Goal: Information Seeking & Learning: Learn about a topic

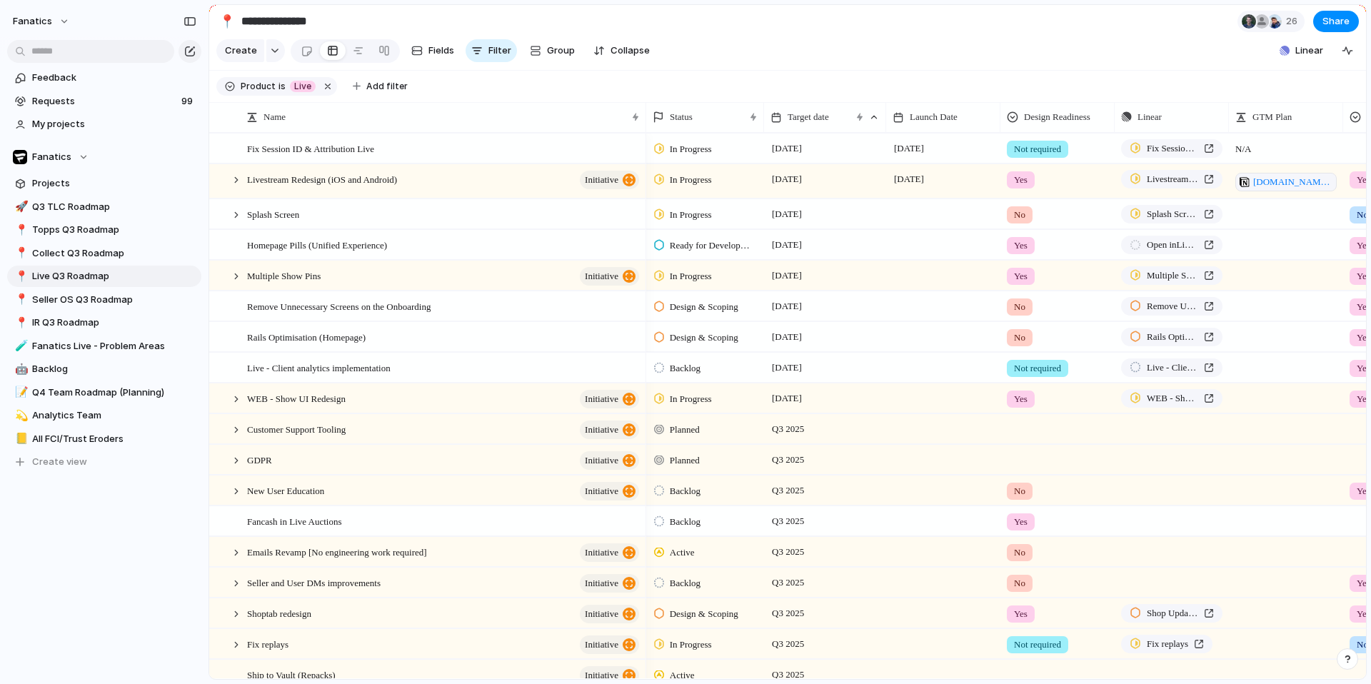
scroll to position [0, 6]
click at [364, 178] on span "Livestream Redesign (iOS and Android)" at bounding box center [322, 179] width 150 height 16
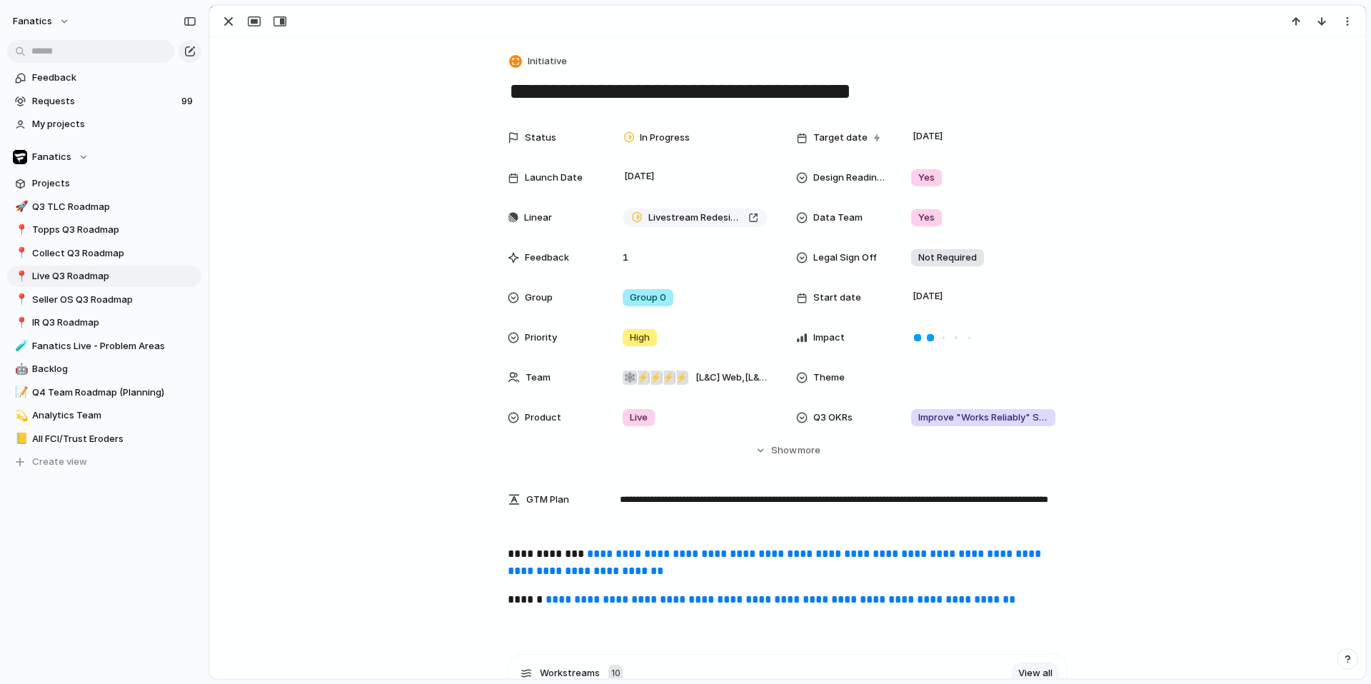
click at [655, 549] on link "**********" at bounding box center [776, 562] width 536 height 28
click at [234, 24] on div "button" at bounding box center [228, 21] width 17 height 17
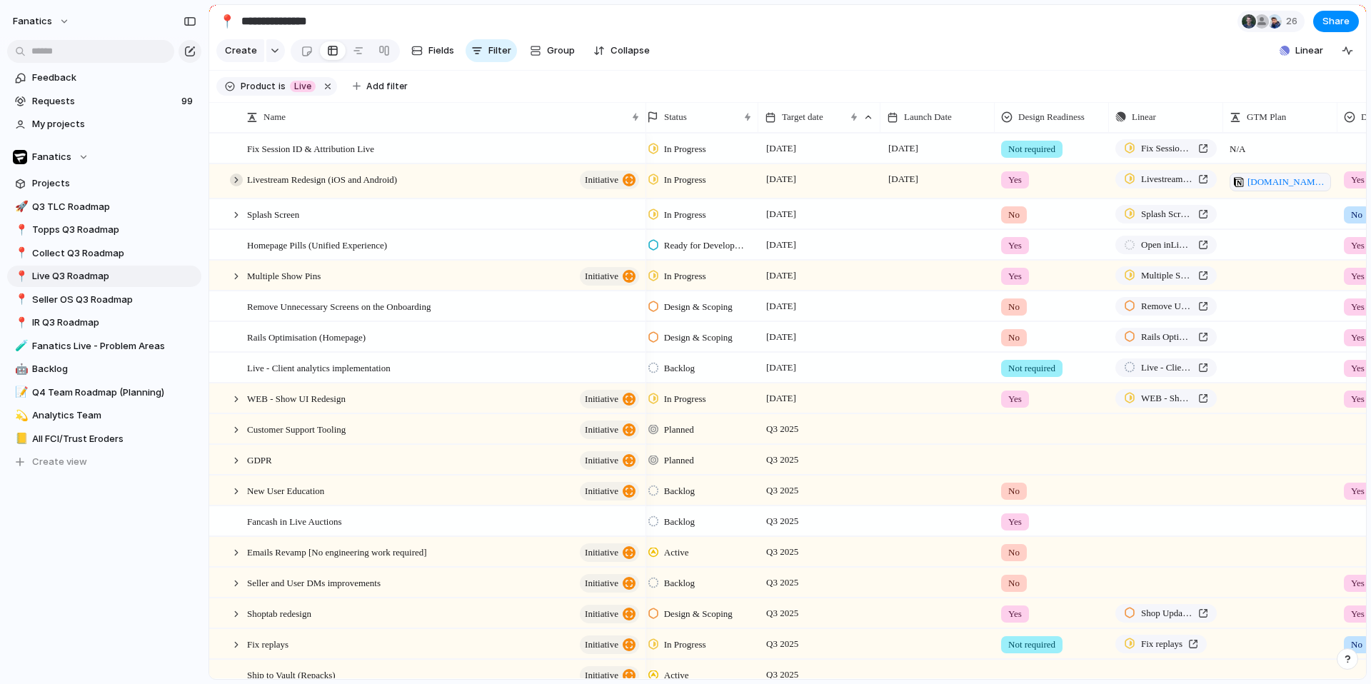
click at [236, 181] on div at bounding box center [236, 179] width 13 height 13
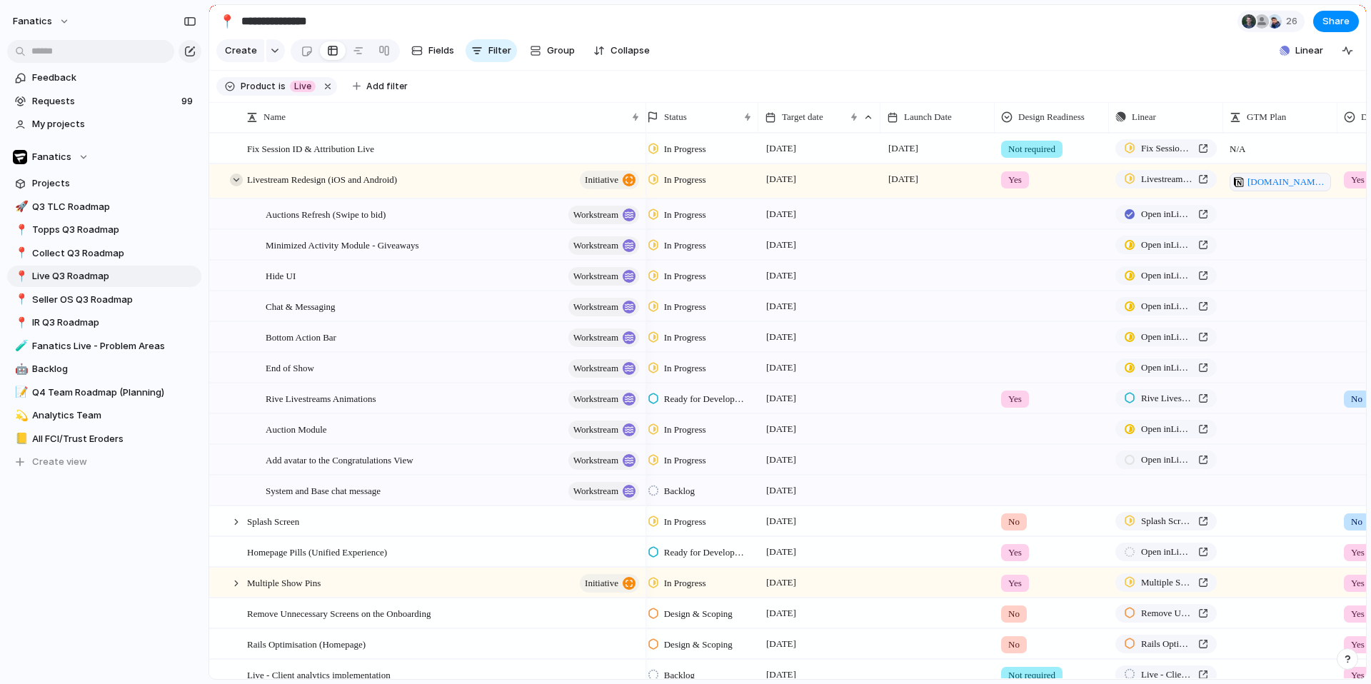
click at [235, 185] on div at bounding box center [236, 179] width 13 height 13
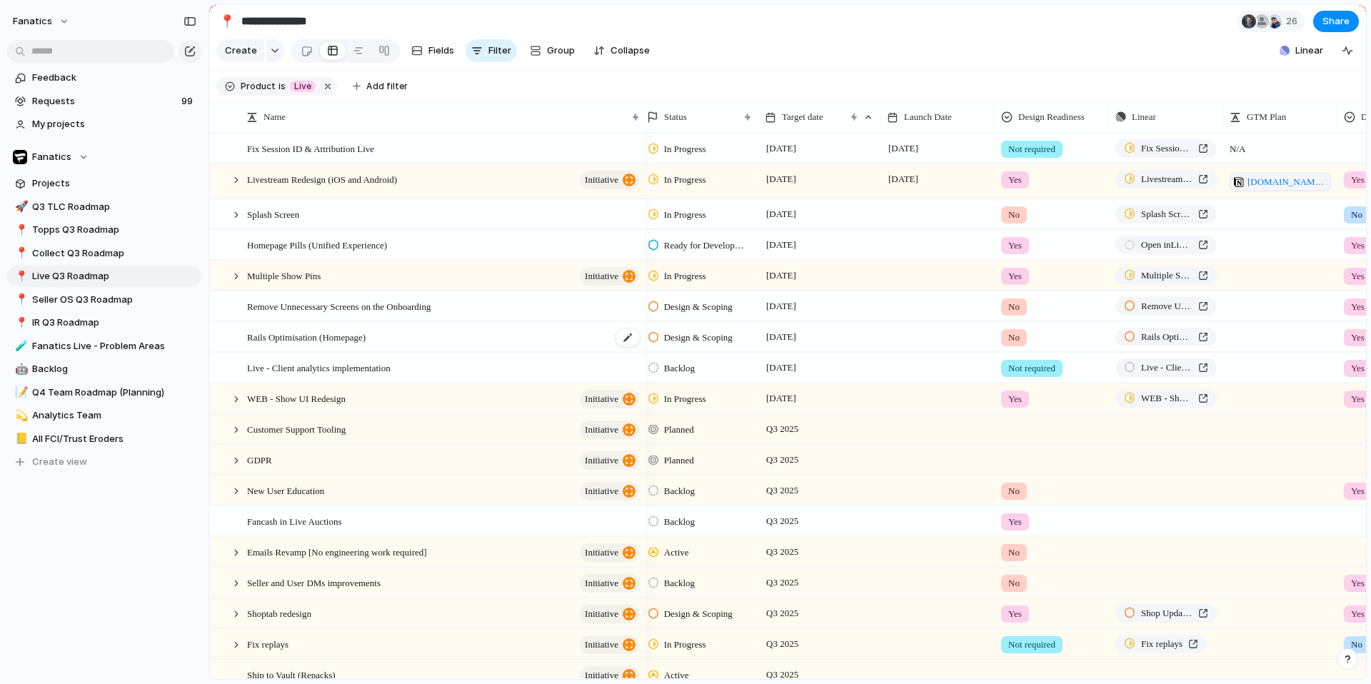
click at [324, 341] on span "Rails Optimisation (Homepage)" at bounding box center [306, 336] width 119 height 16
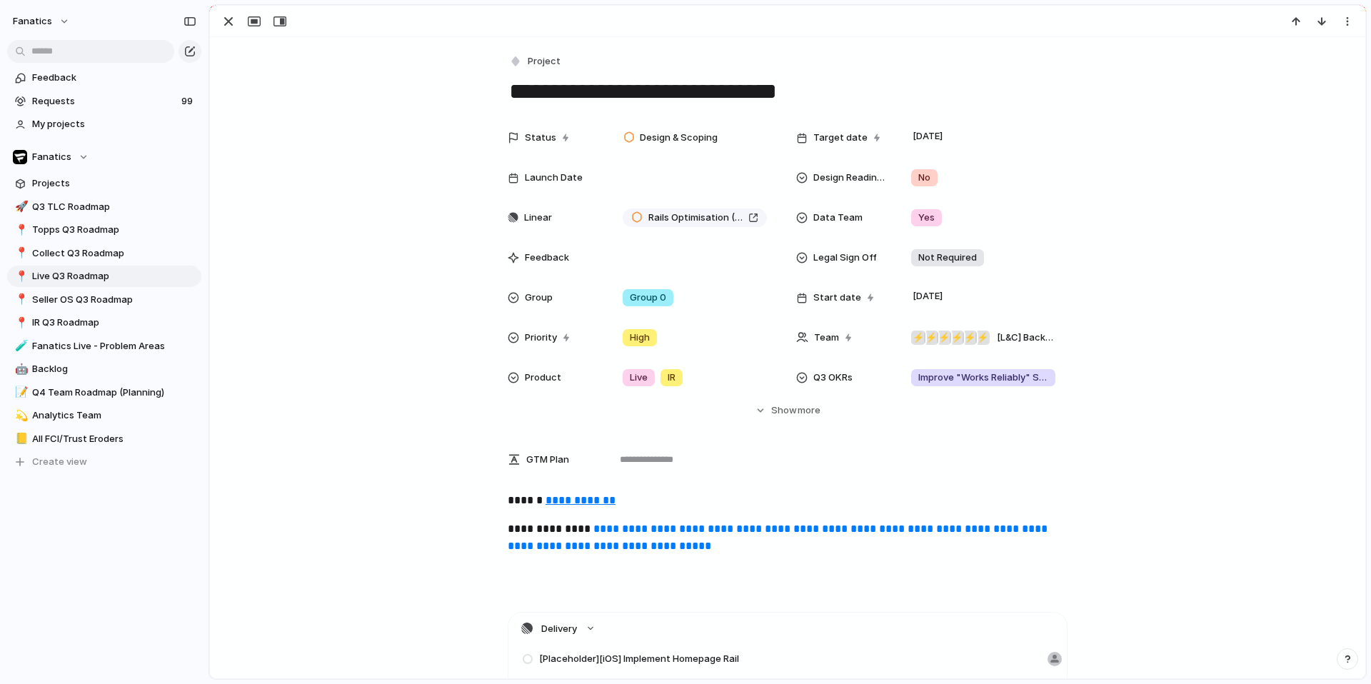
click at [643, 86] on textarea "**********" at bounding box center [788, 91] width 560 height 30
type textarea "**********"
click at [217, 23] on button "button" at bounding box center [228, 21] width 23 height 19
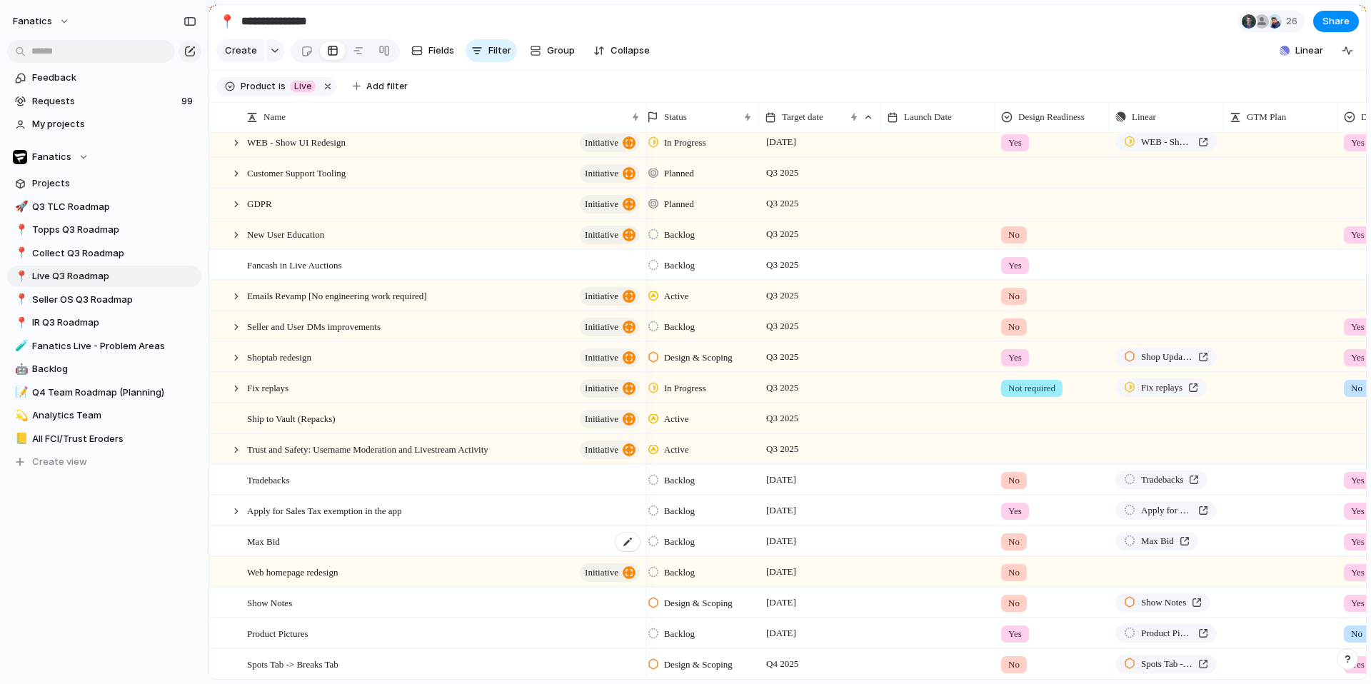
scroll to position [285, 0]
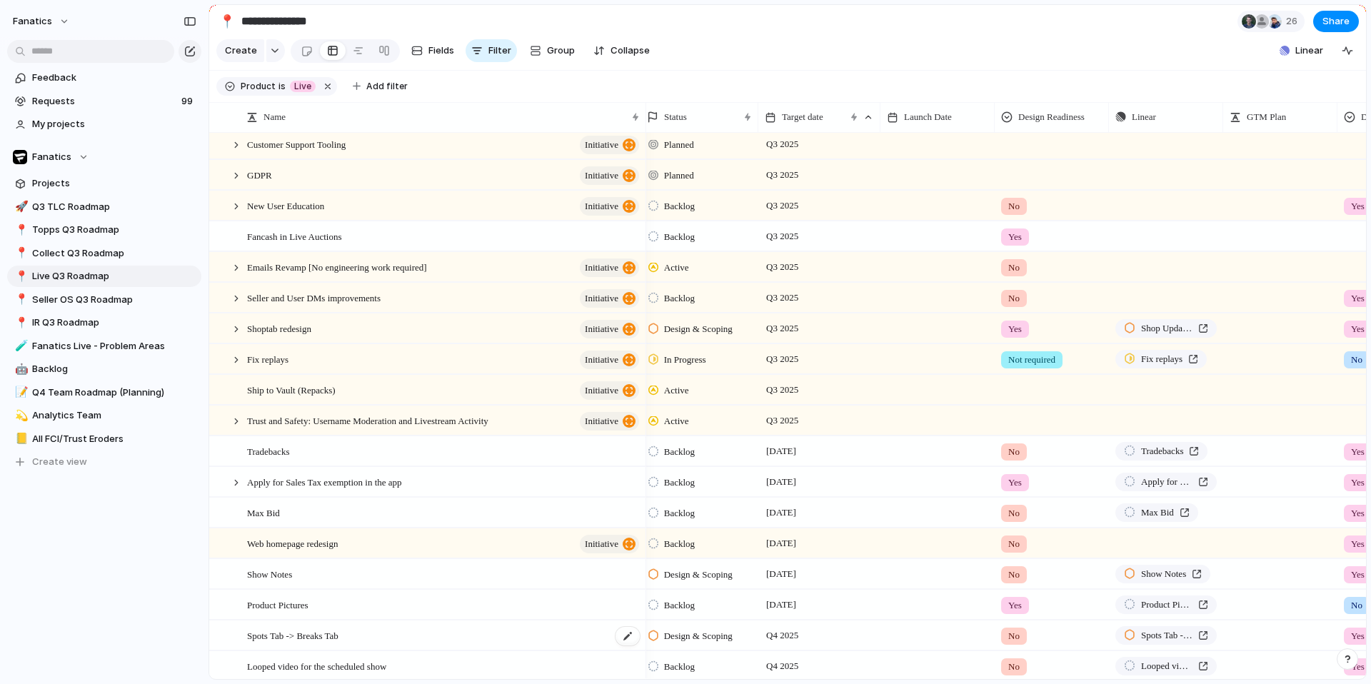
click at [311, 635] on span "Spots Tab -> Breaks Tab" at bounding box center [292, 635] width 91 height 16
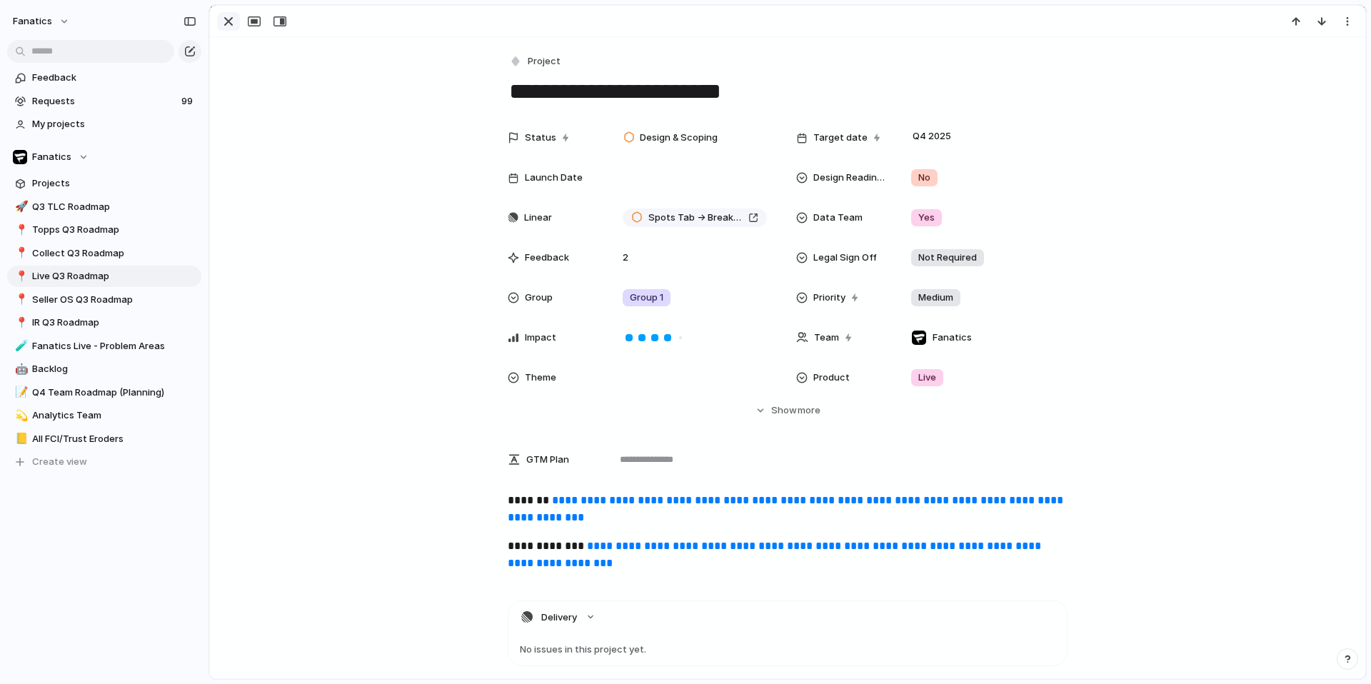
click at [221, 18] on div "button" at bounding box center [228, 21] width 17 height 17
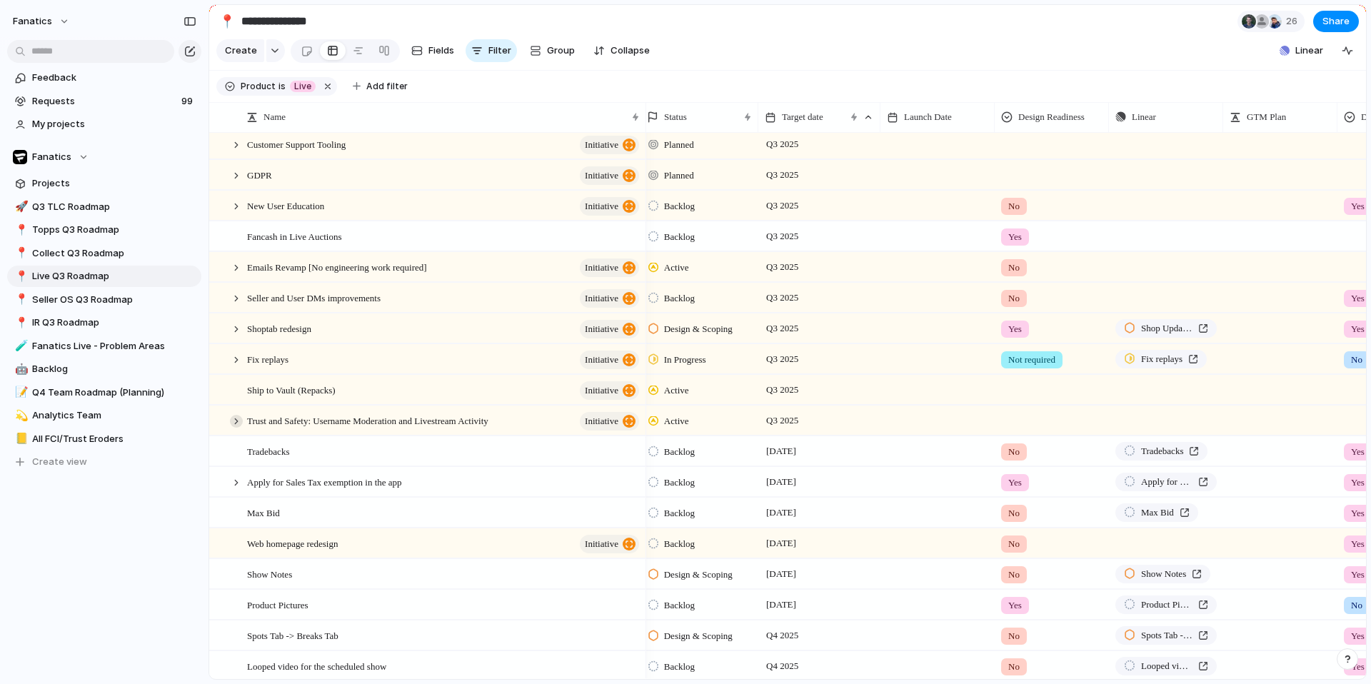
click at [232, 416] on div at bounding box center [236, 421] width 13 height 13
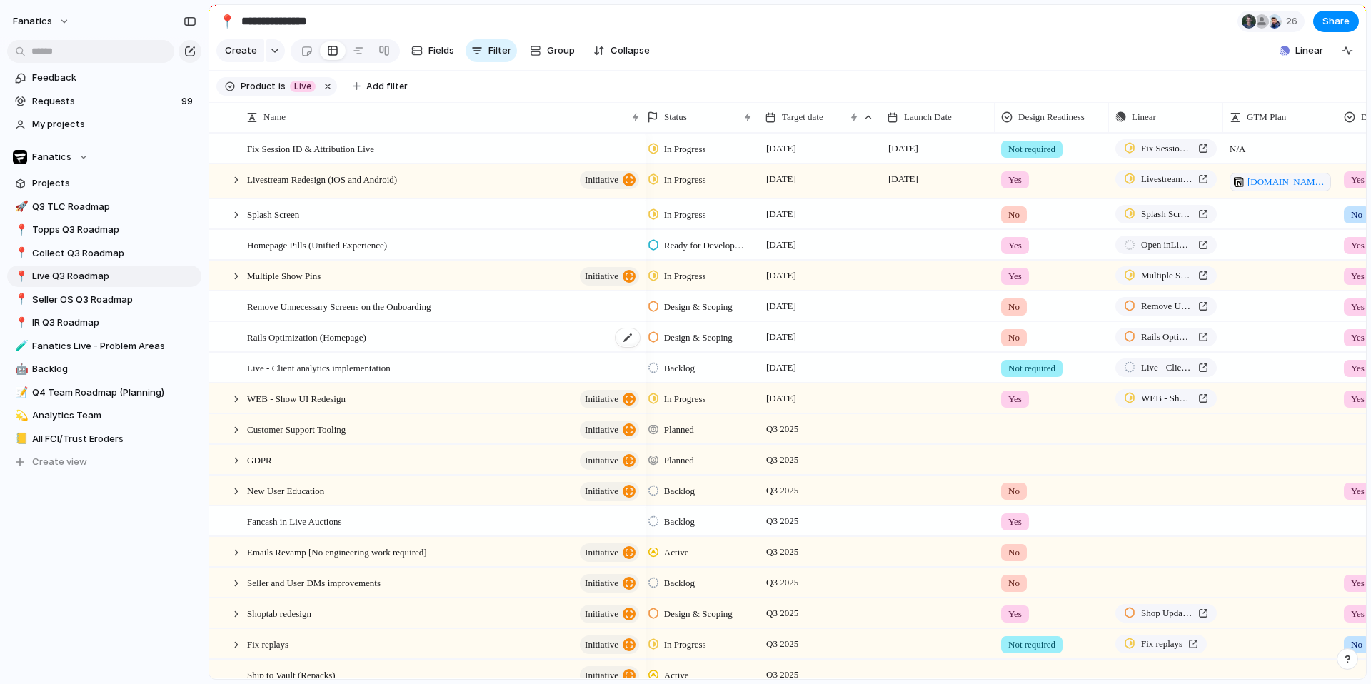
click at [406, 337] on div "Rails Optimization (Homepage)" at bounding box center [444, 337] width 394 height 29
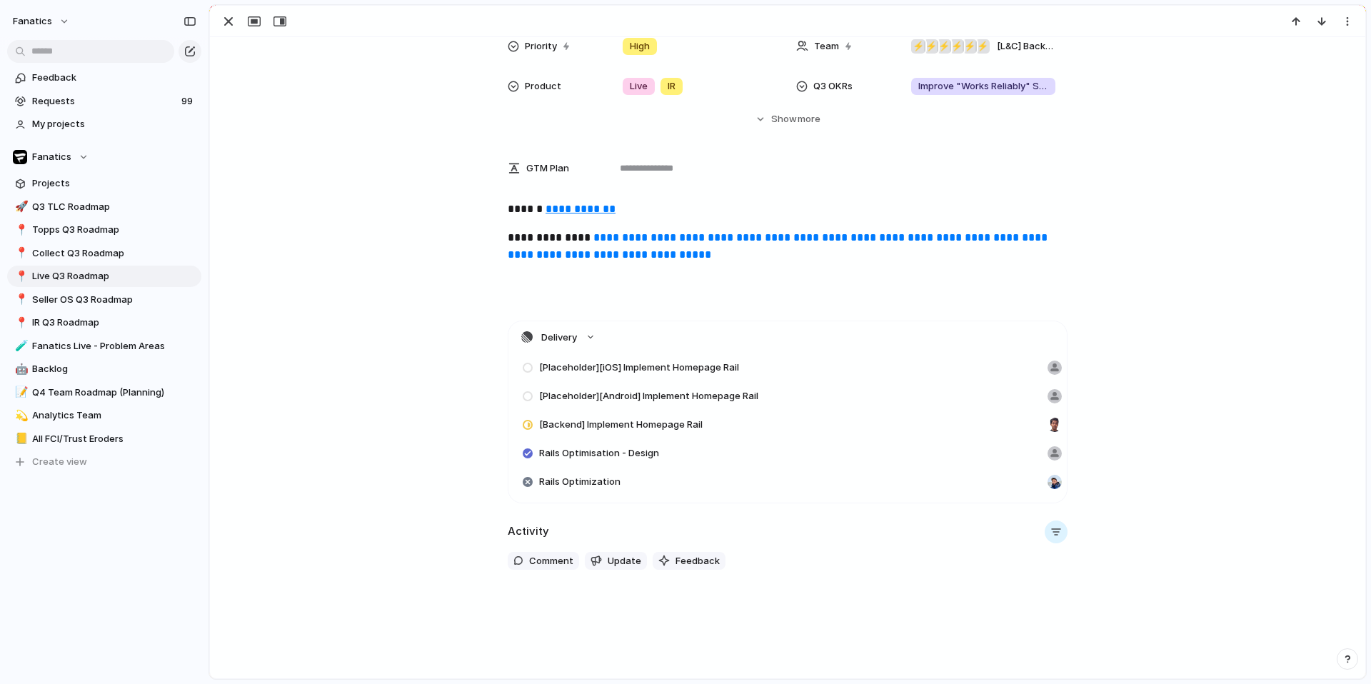
scroll to position [300, 0]
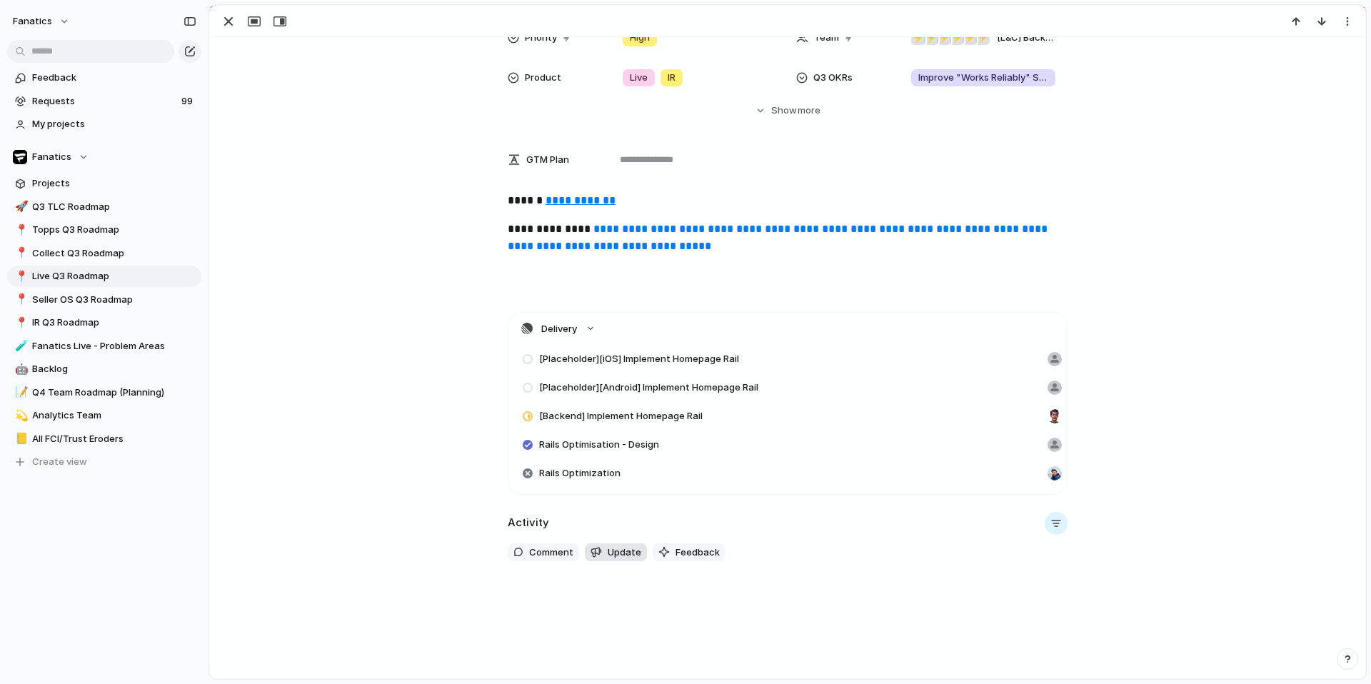
click at [604, 557] on button "Update" at bounding box center [616, 552] width 62 height 19
click at [615, 547] on span "Update" at bounding box center [625, 552] width 34 height 14
click at [1056, 523] on div "button" at bounding box center [1055, 523] width 11 height 11
click at [987, 600] on div at bounding box center [983, 601] width 25 height 25
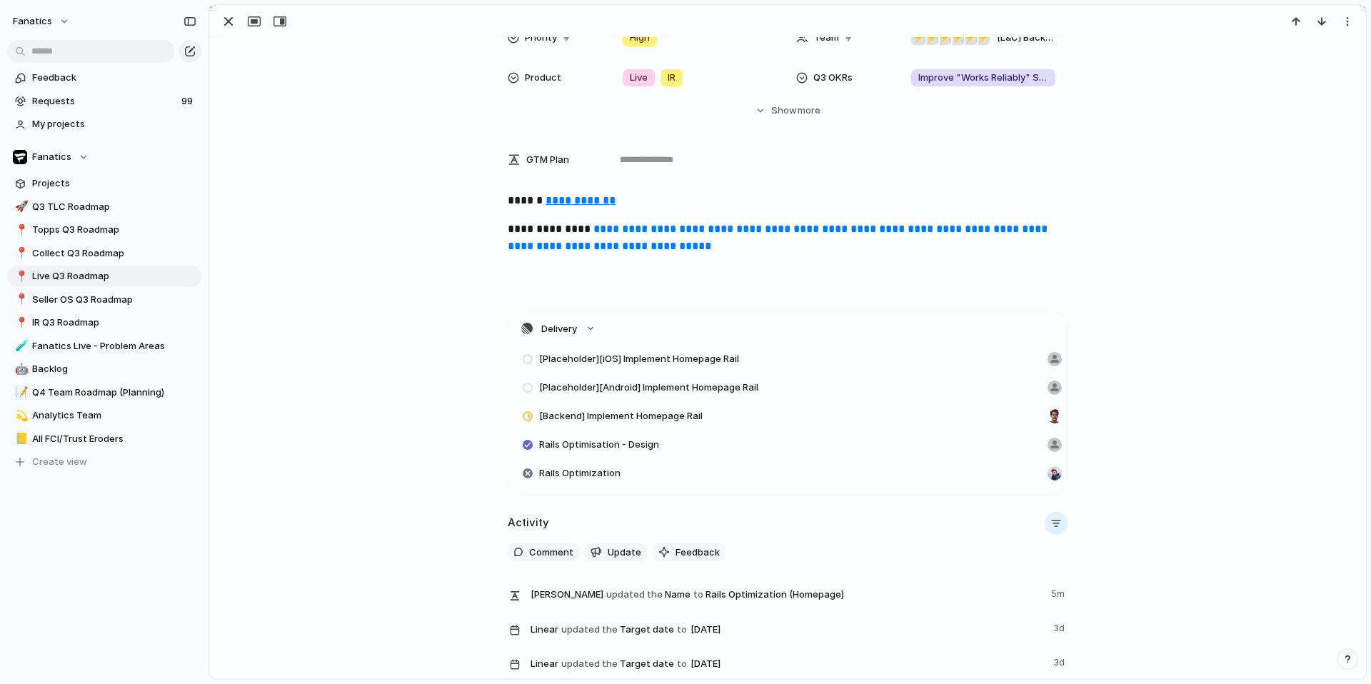
click at [1196, 423] on div "Comments Updates Changes Feedback" at bounding box center [685, 342] width 1371 height 684
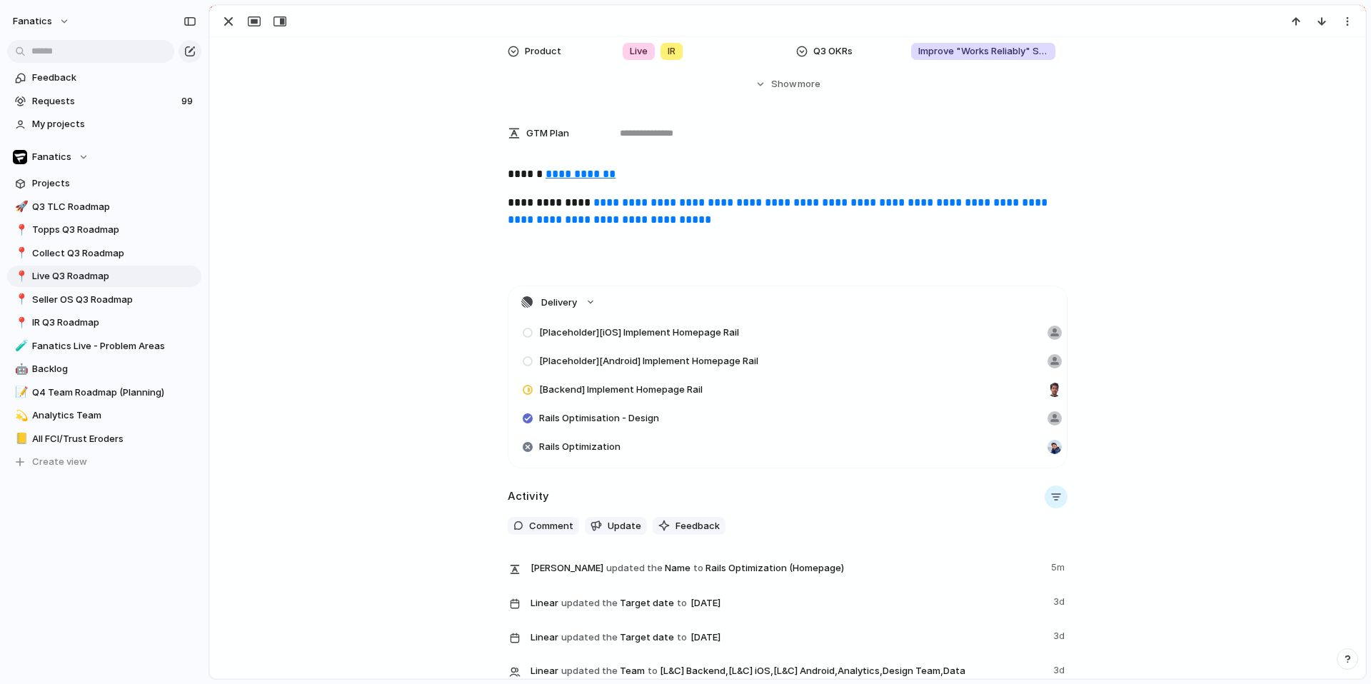
scroll to position [330, 0]
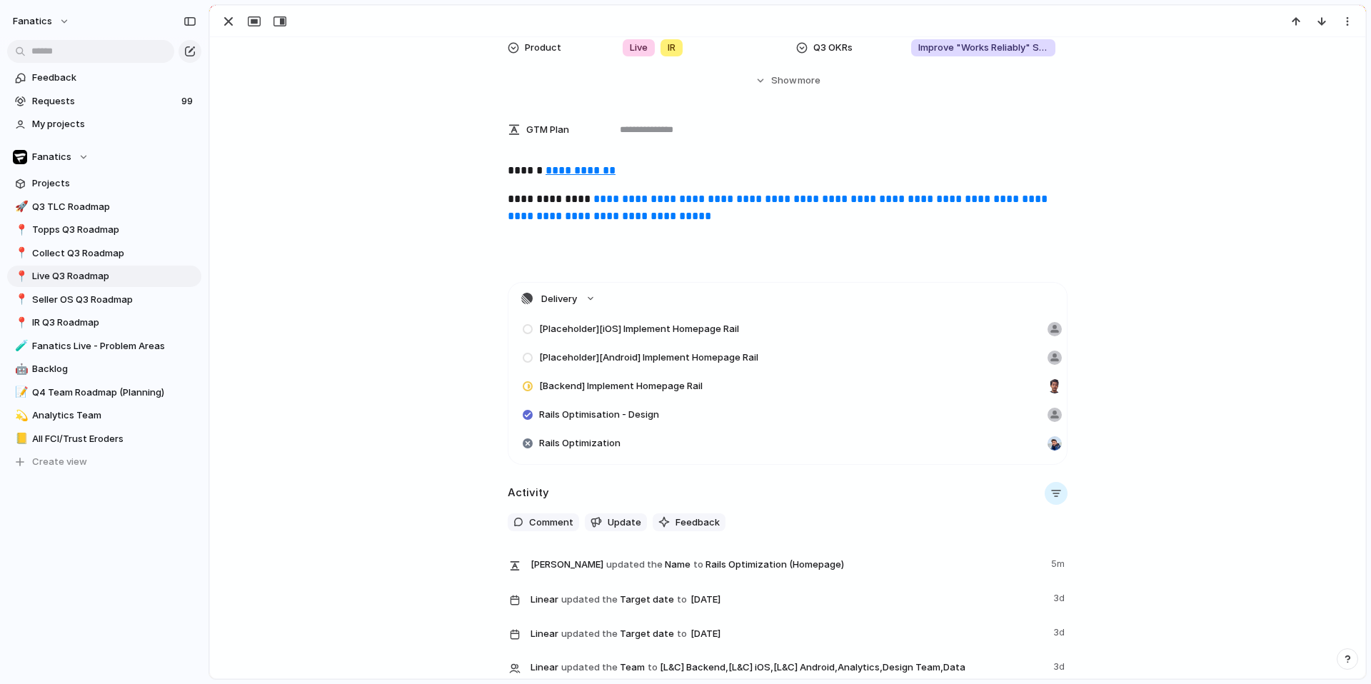
click at [541, 599] on span "Linear" at bounding box center [544, 600] width 28 height 14
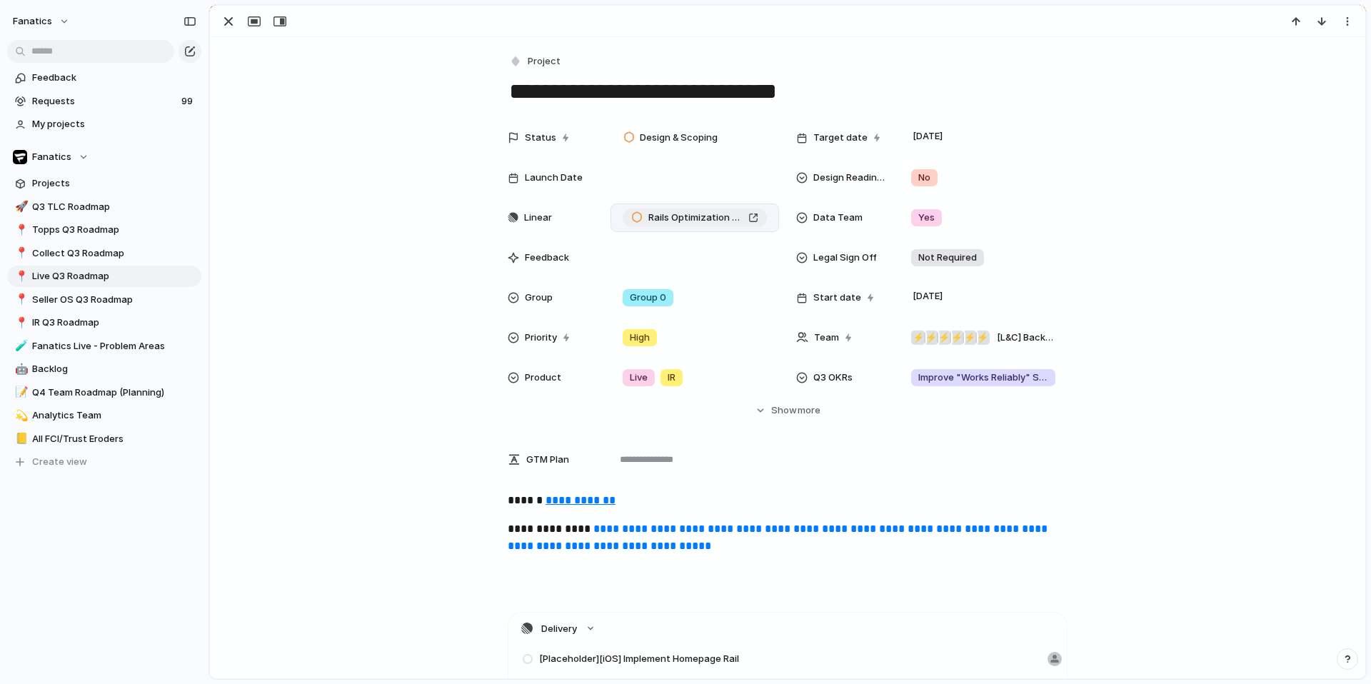
click at [737, 223] on span "Rails Optimization (Homepage)" at bounding box center [695, 218] width 94 height 14
click at [222, 19] on div "button" at bounding box center [228, 21] width 17 height 17
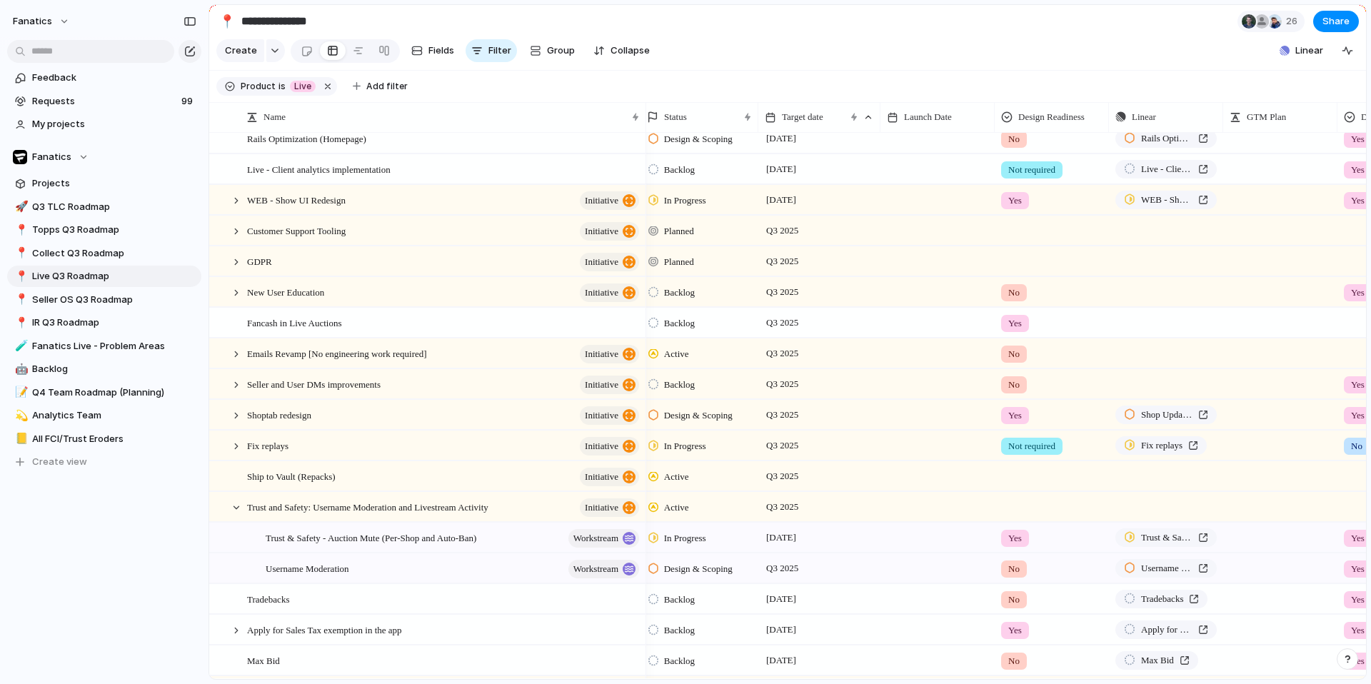
scroll to position [212, 0]
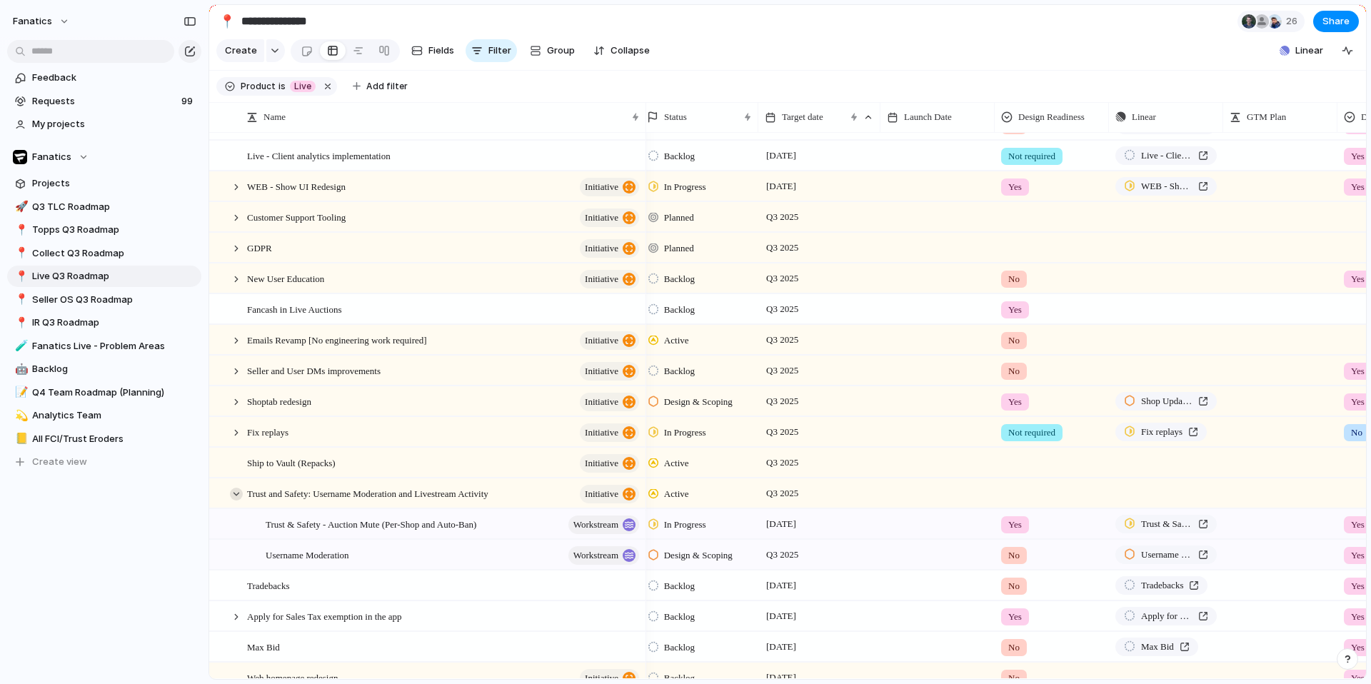
click at [236, 495] on div at bounding box center [236, 494] width 13 height 13
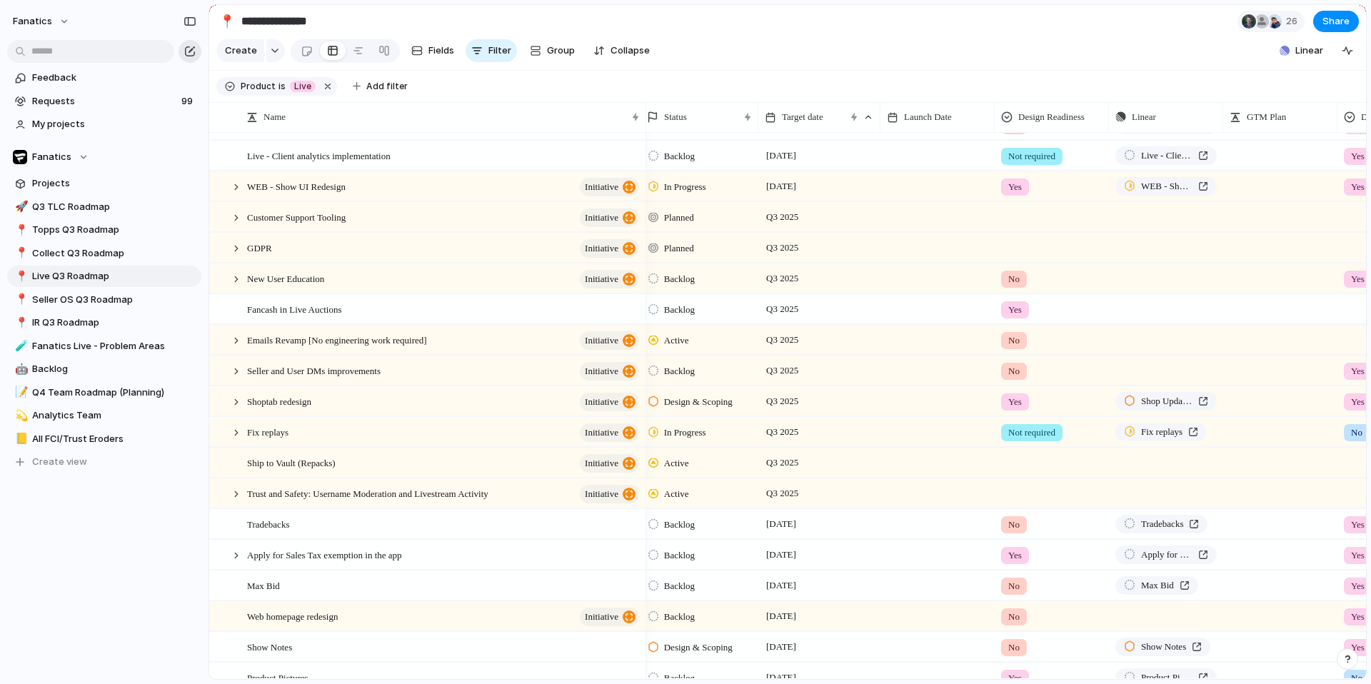
click at [194, 53] on div "button" at bounding box center [189, 51] width 11 height 11
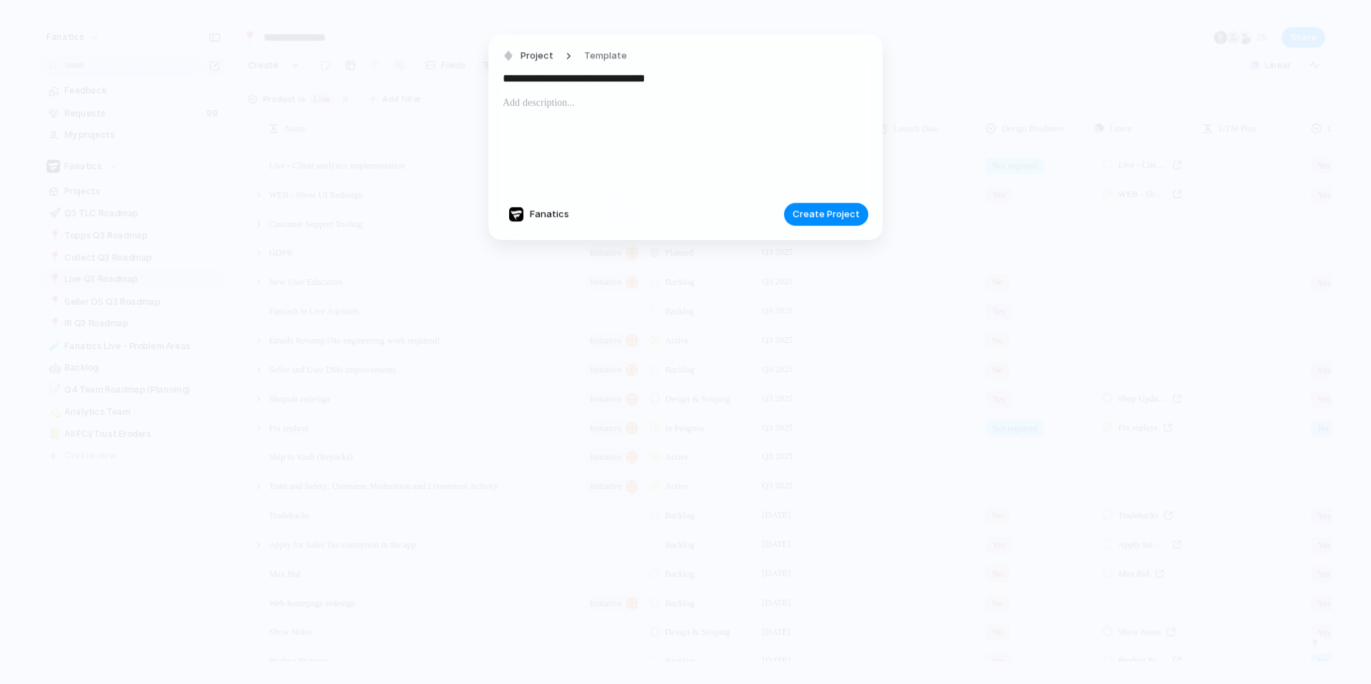
drag, startPoint x: 645, startPoint y: 80, endPoint x: 594, endPoint y: 82, distance: 50.7
click at [594, 82] on input "**********" at bounding box center [686, 78] width 366 height 23
click at [638, 87] on input "**********" at bounding box center [686, 78] width 366 height 23
type input "**********"
click at [845, 220] on span "Create Project" at bounding box center [826, 214] width 67 height 14
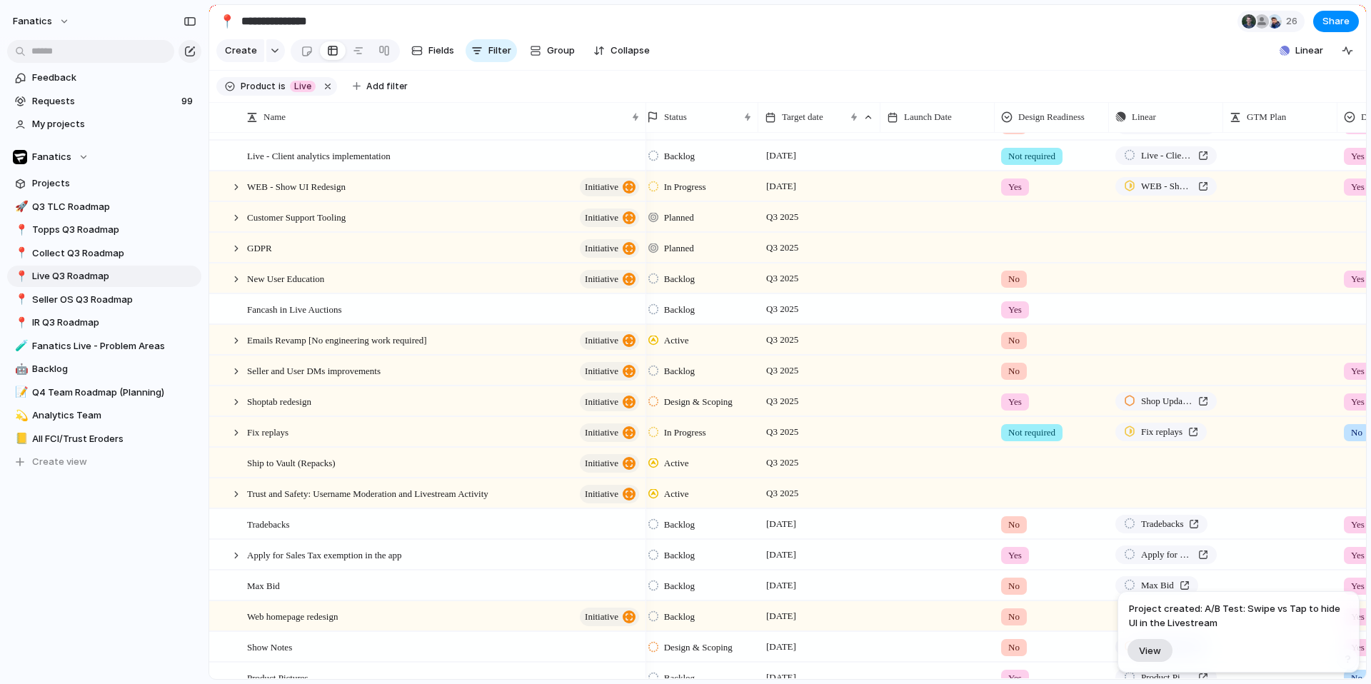
click at [1156, 658] on button "View" at bounding box center [1149, 650] width 45 height 23
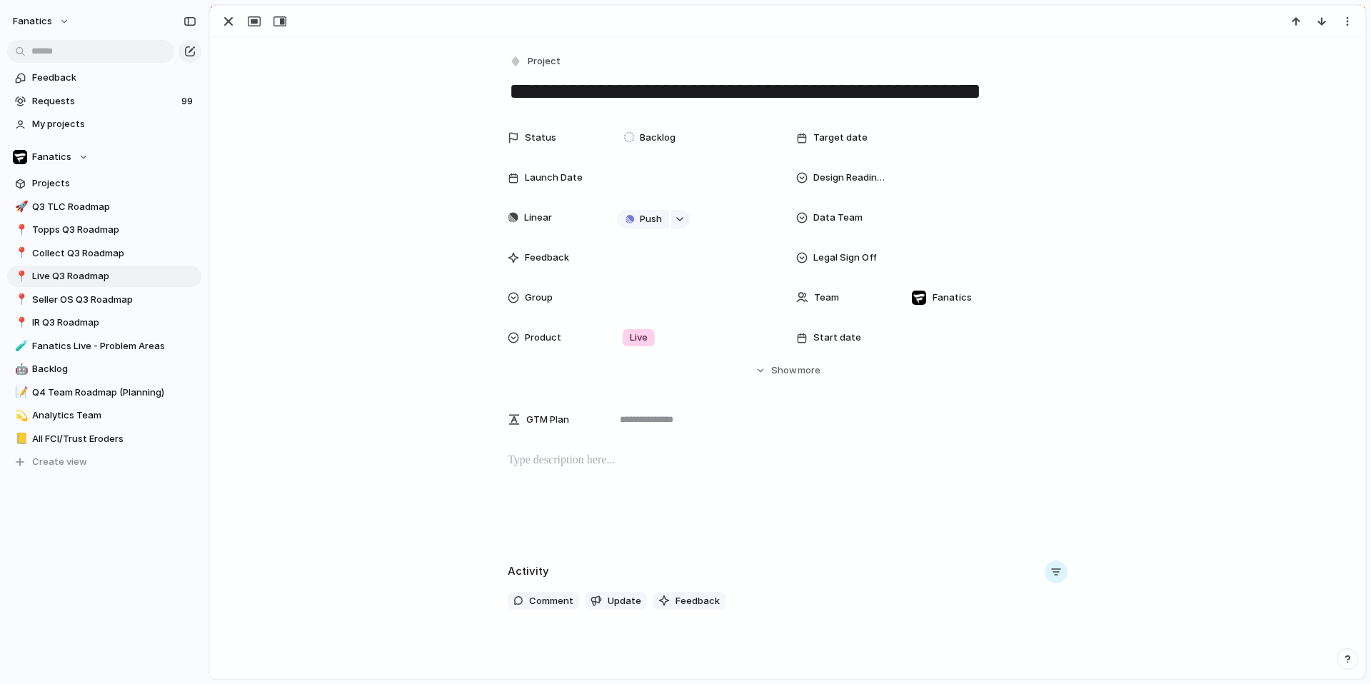
scroll to position [0, 6]
click at [911, 132] on div at bounding box center [983, 138] width 156 height 16
click at [1087, 407] on button "5" at bounding box center [1085, 409] width 26 height 26
click at [662, 178] on div at bounding box center [695, 178] width 156 height 16
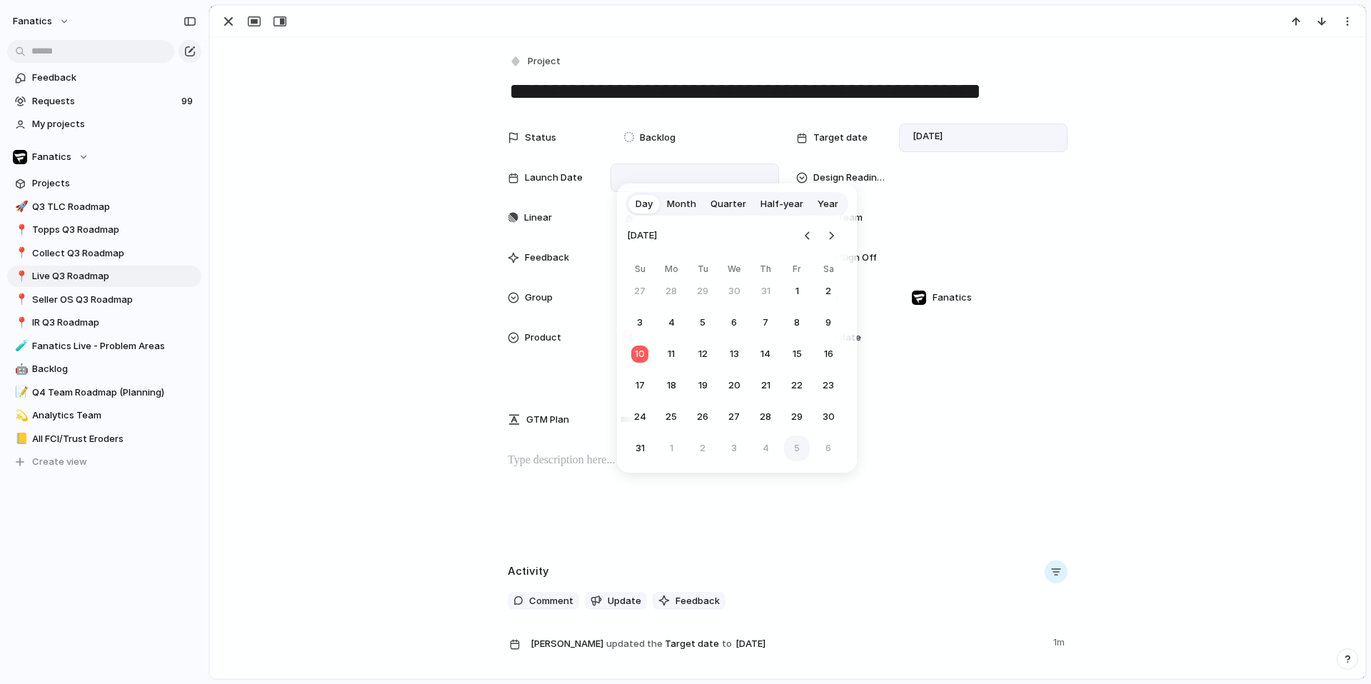
click at [795, 437] on button "5" at bounding box center [797, 449] width 26 height 26
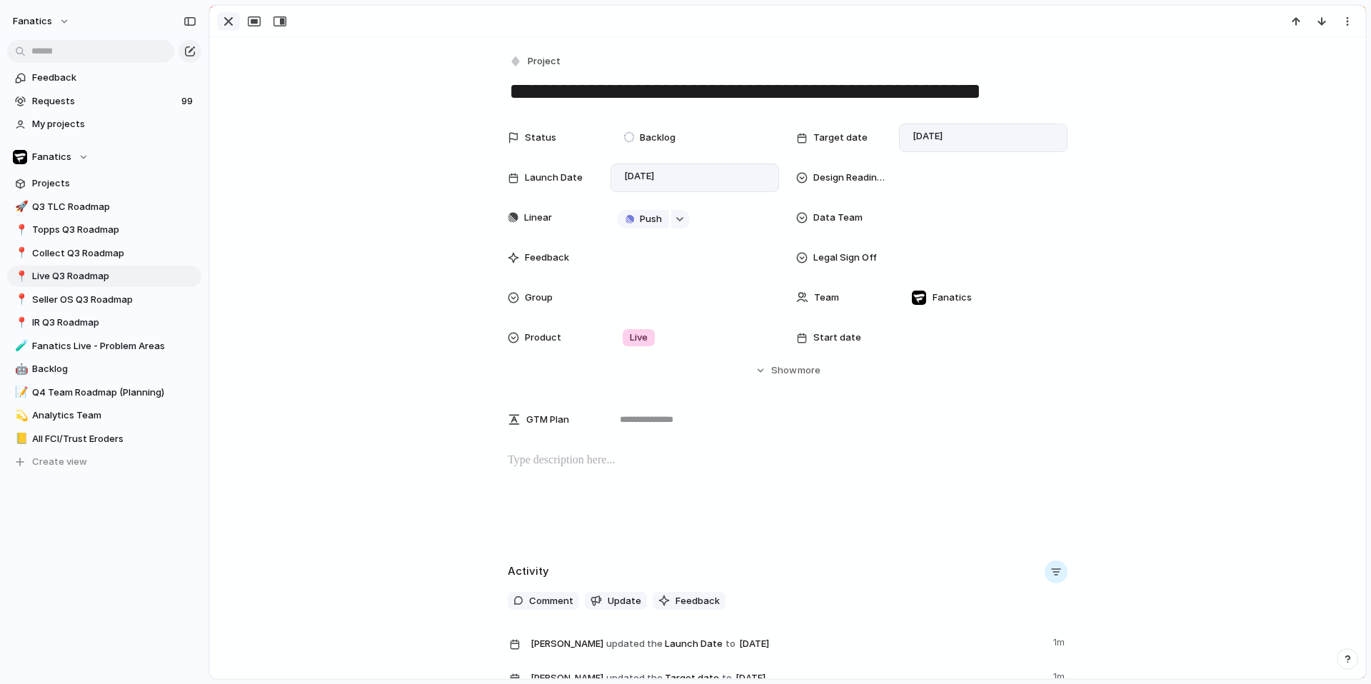
click at [231, 16] on div "button" at bounding box center [228, 21] width 17 height 17
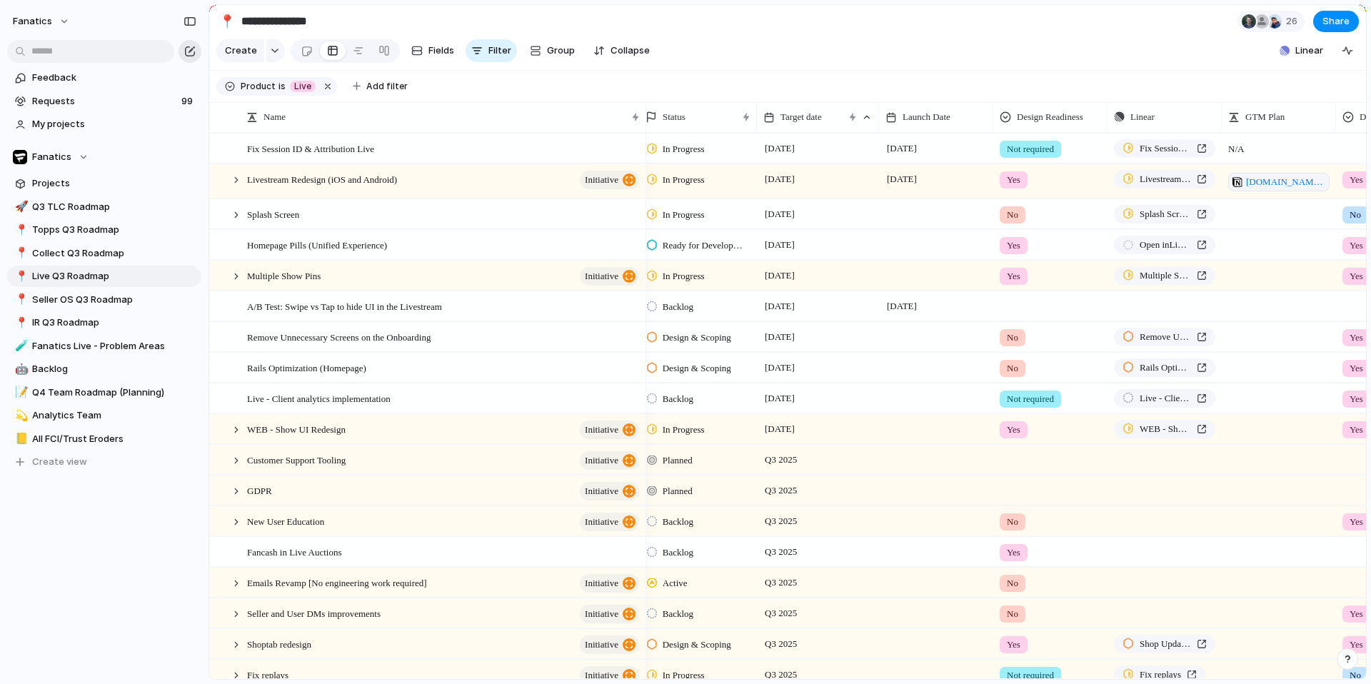
click at [192, 51] on div "button" at bounding box center [189, 51] width 11 height 11
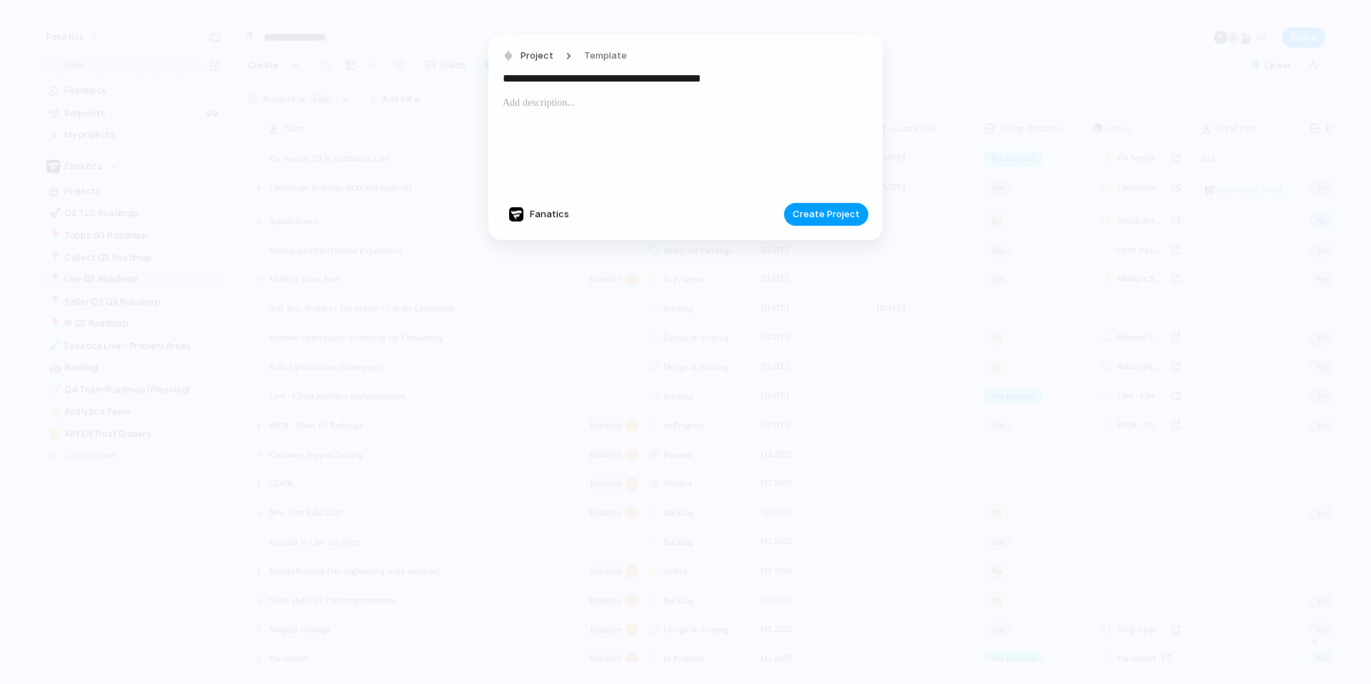
type input "**********"
click at [830, 208] on span "Create Project" at bounding box center [826, 214] width 67 height 14
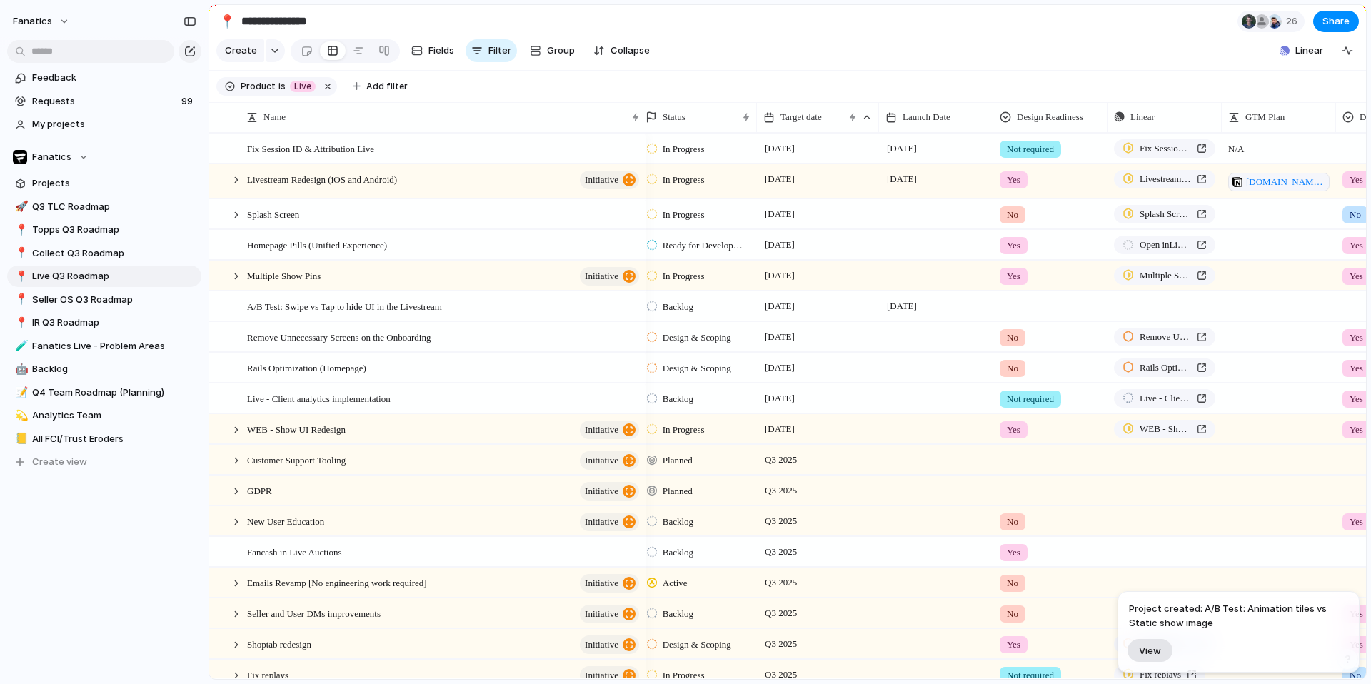
click at [1152, 645] on span "View" at bounding box center [1150, 651] width 22 height 12
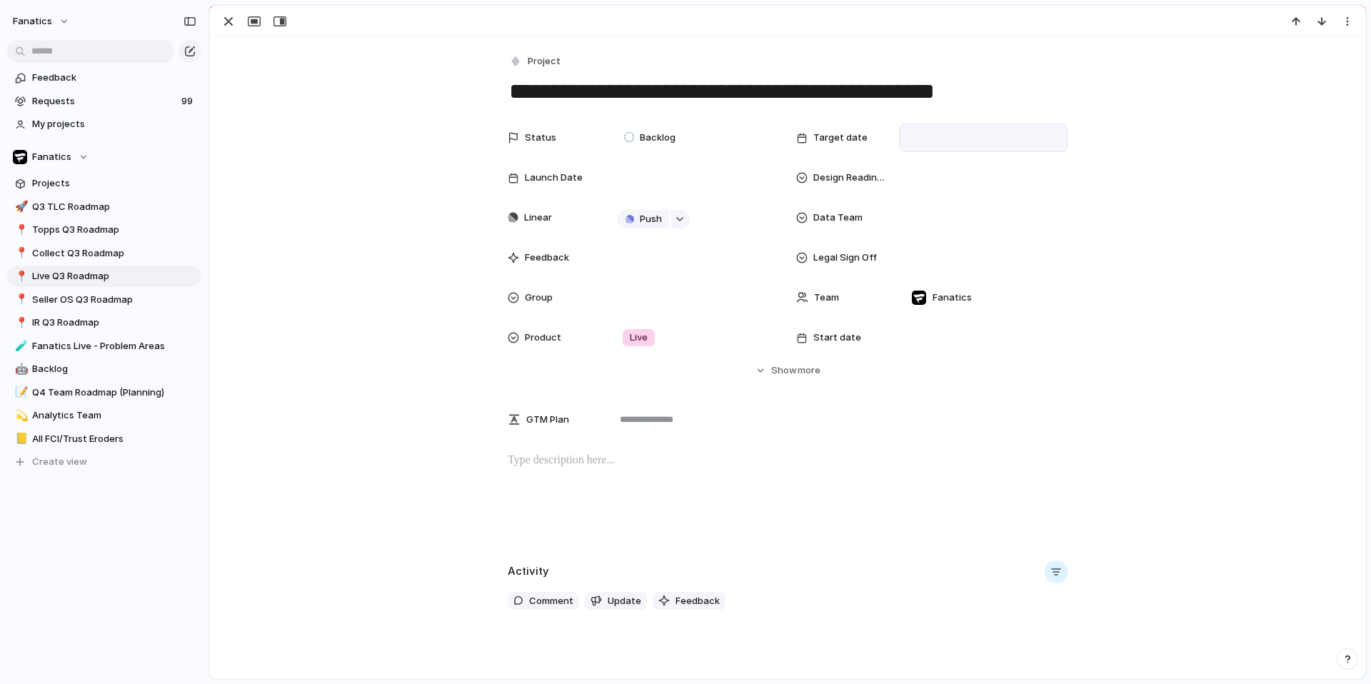
click at [905, 137] on div at bounding box center [983, 138] width 156 height 16
click at [1075, 406] on button "5" at bounding box center [1085, 409] width 26 height 26
click at [673, 176] on div at bounding box center [695, 178] width 156 height 16
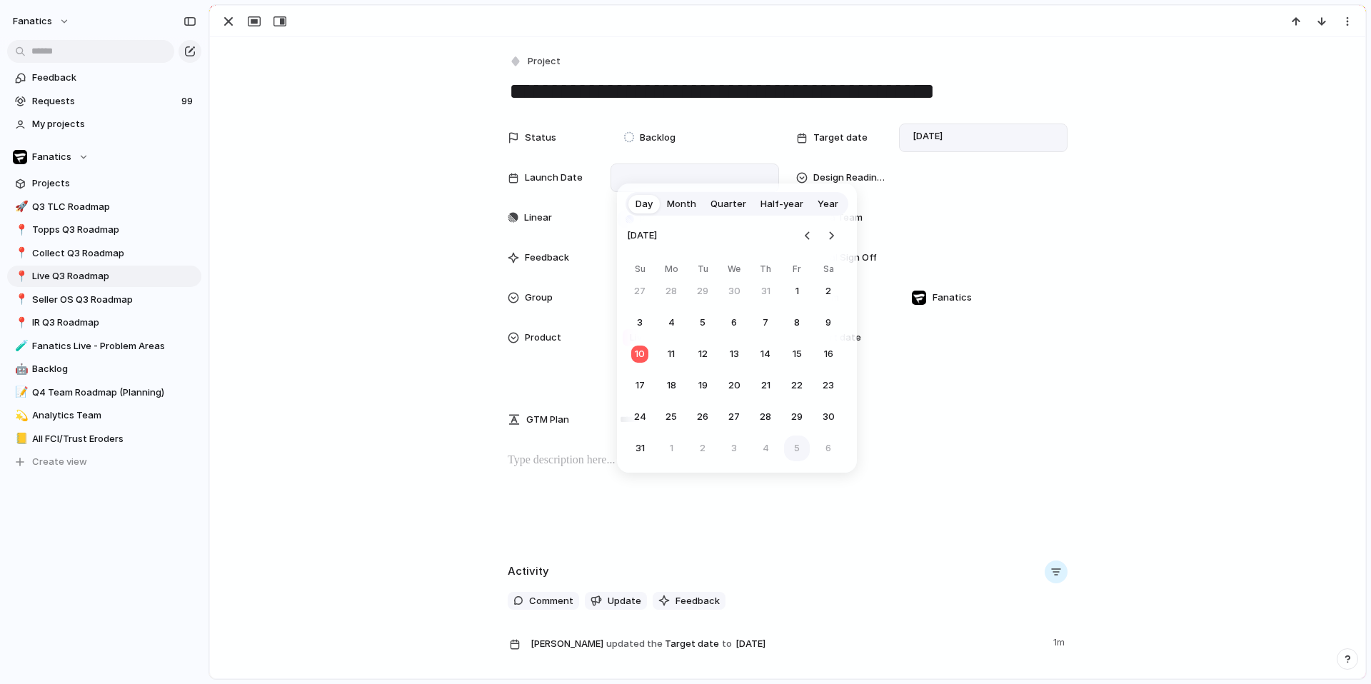
click at [795, 450] on button "5" at bounding box center [797, 449] width 26 height 26
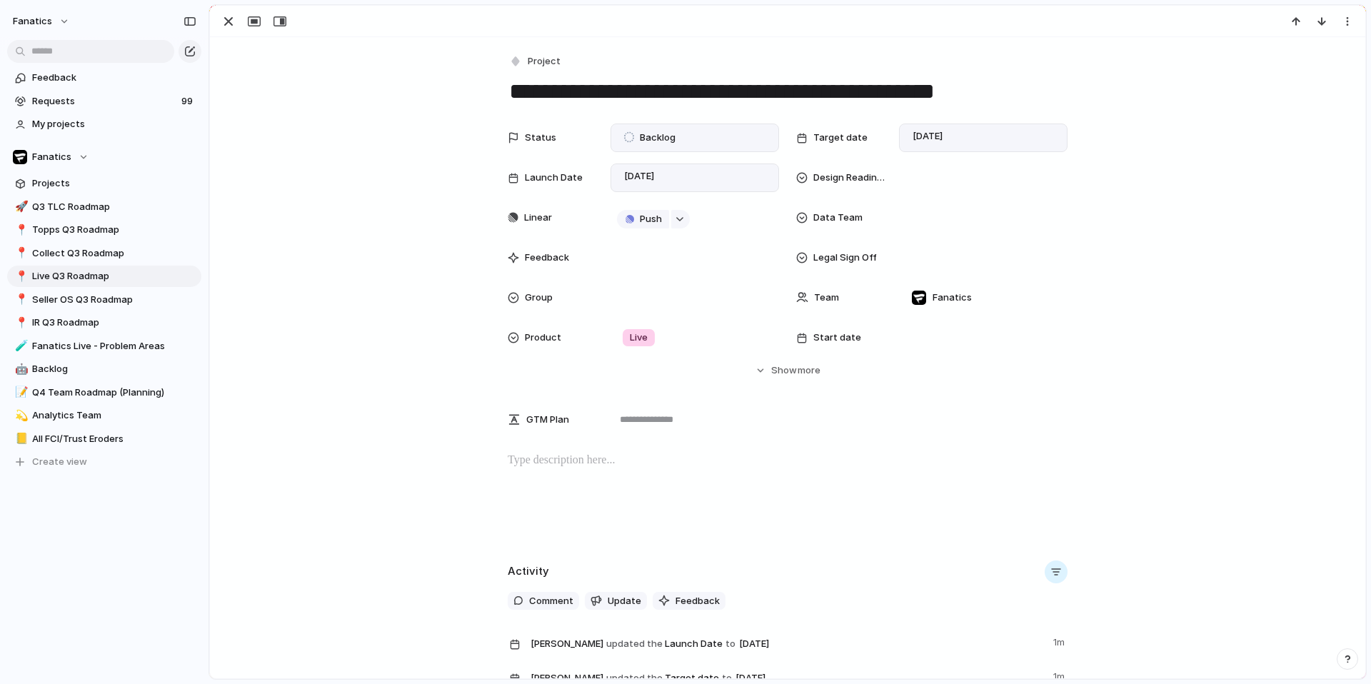
click at [661, 128] on div "Backlog" at bounding box center [652, 138] width 70 height 20
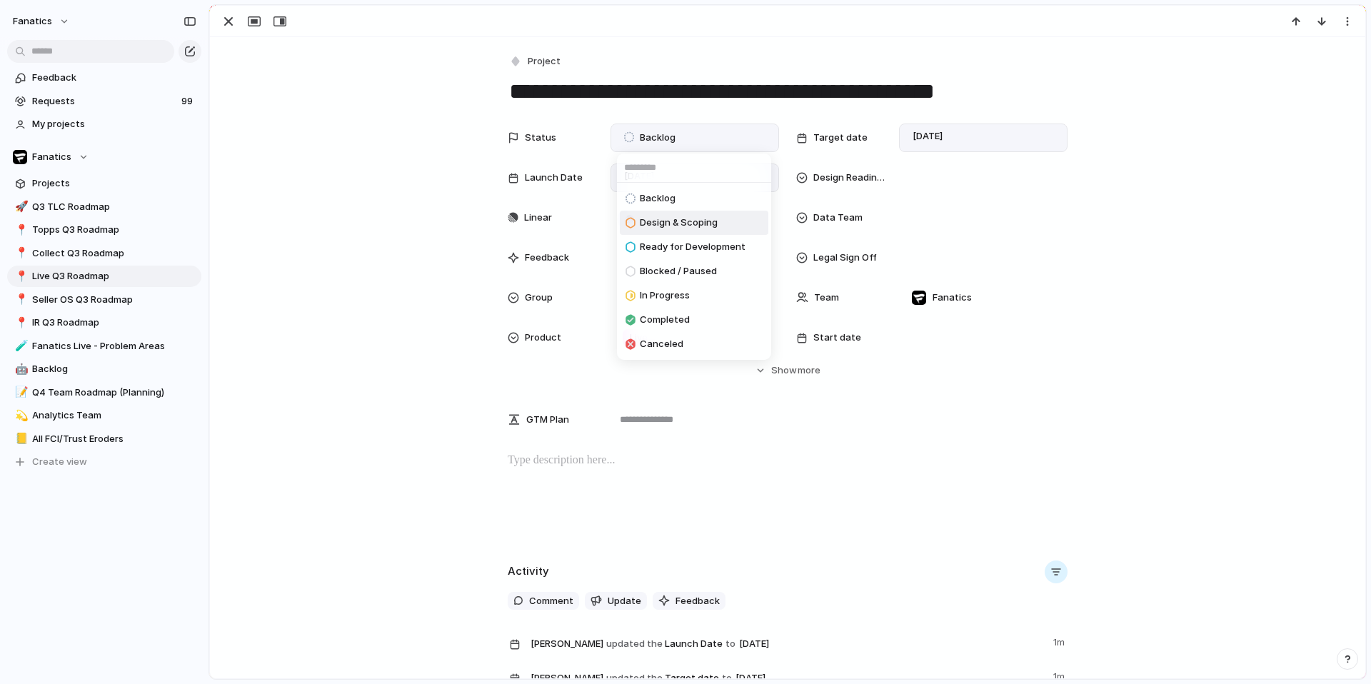
click at [668, 226] on span "Design & Scoping" at bounding box center [679, 223] width 78 height 14
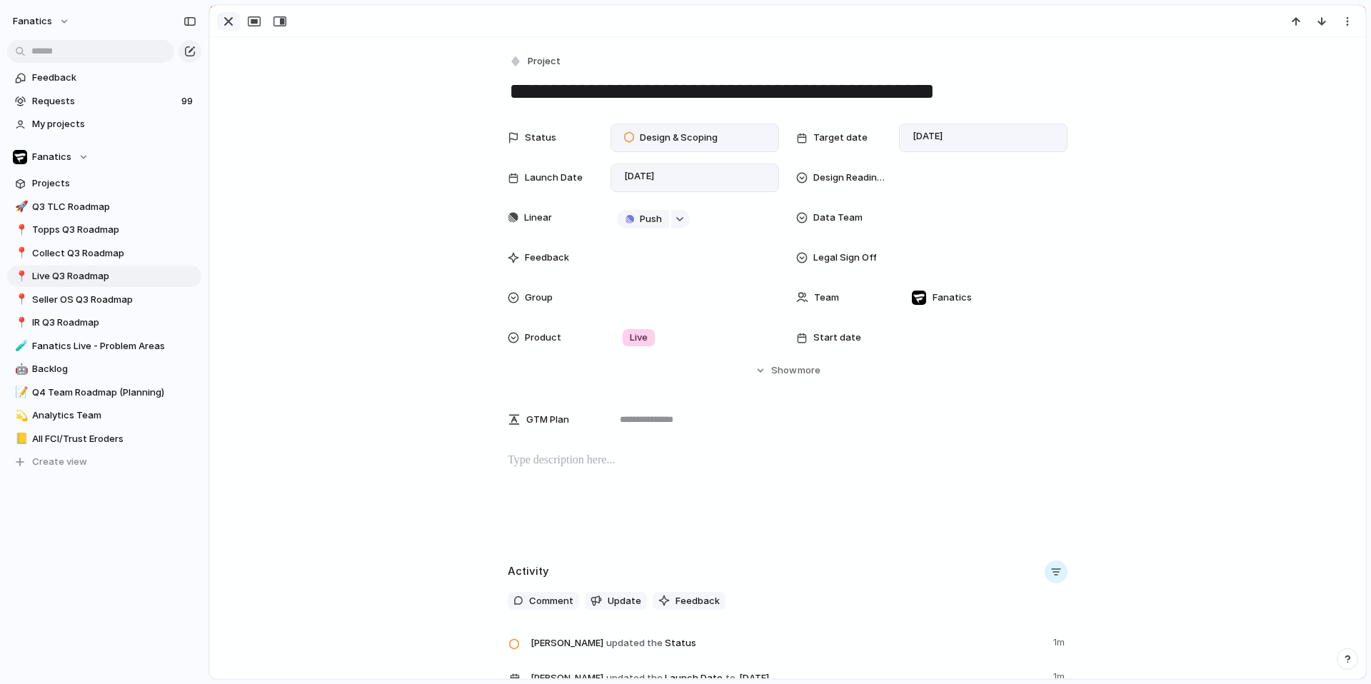
click at [232, 20] on div "button" at bounding box center [228, 21] width 17 height 17
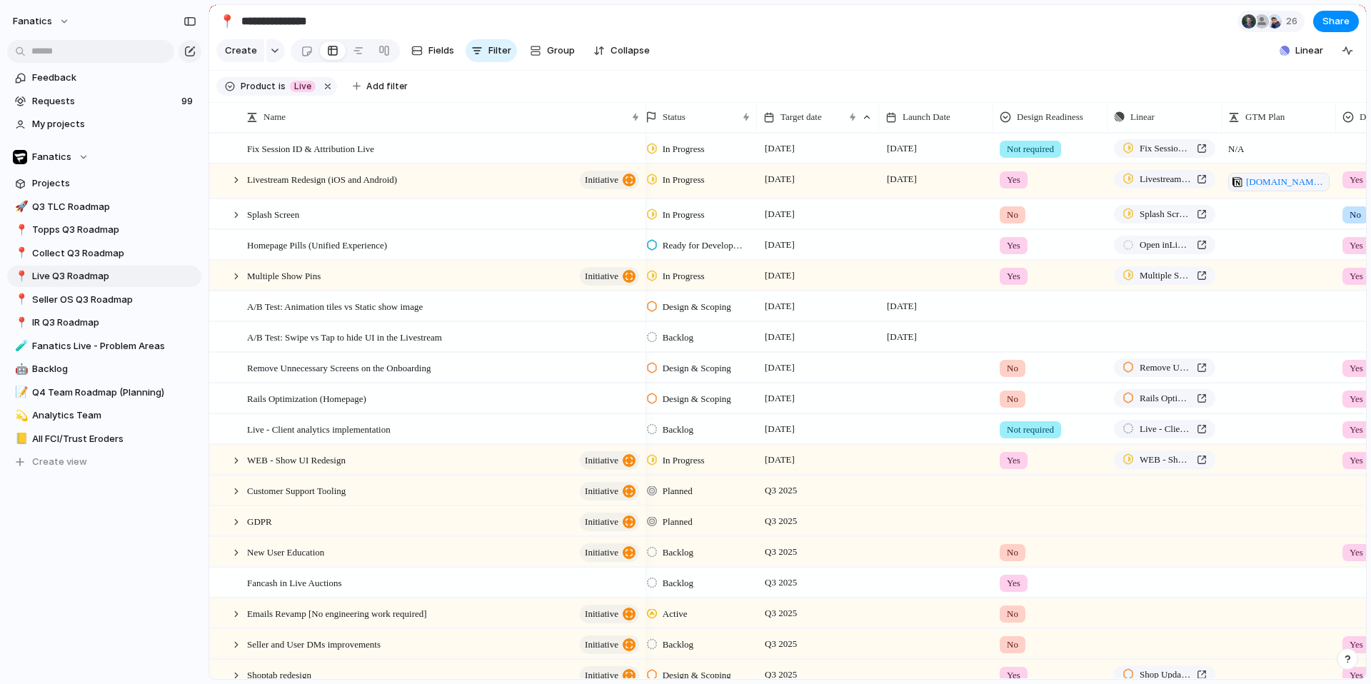
click at [685, 347] on div "Backlog" at bounding box center [698, 335] width 116 height 25
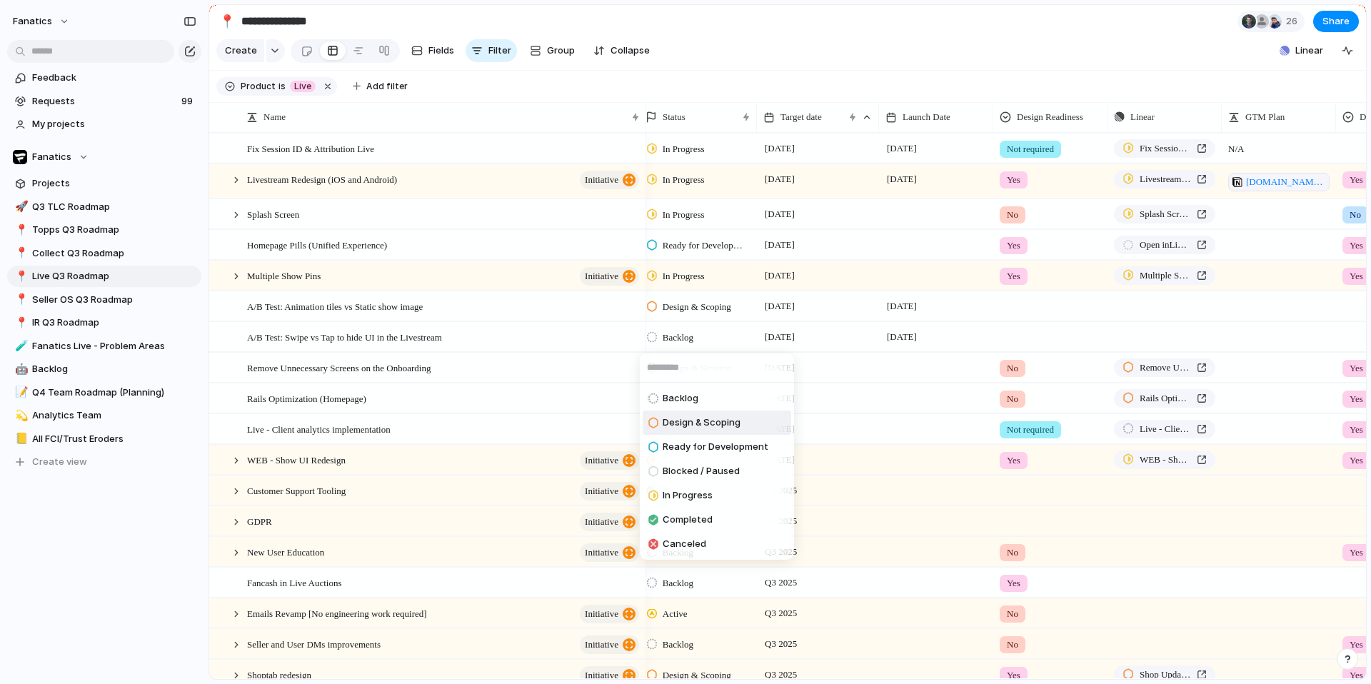
click at [704, 426] on span "Design & Scoping" at bounding box center [702, 423] width 78 height 14
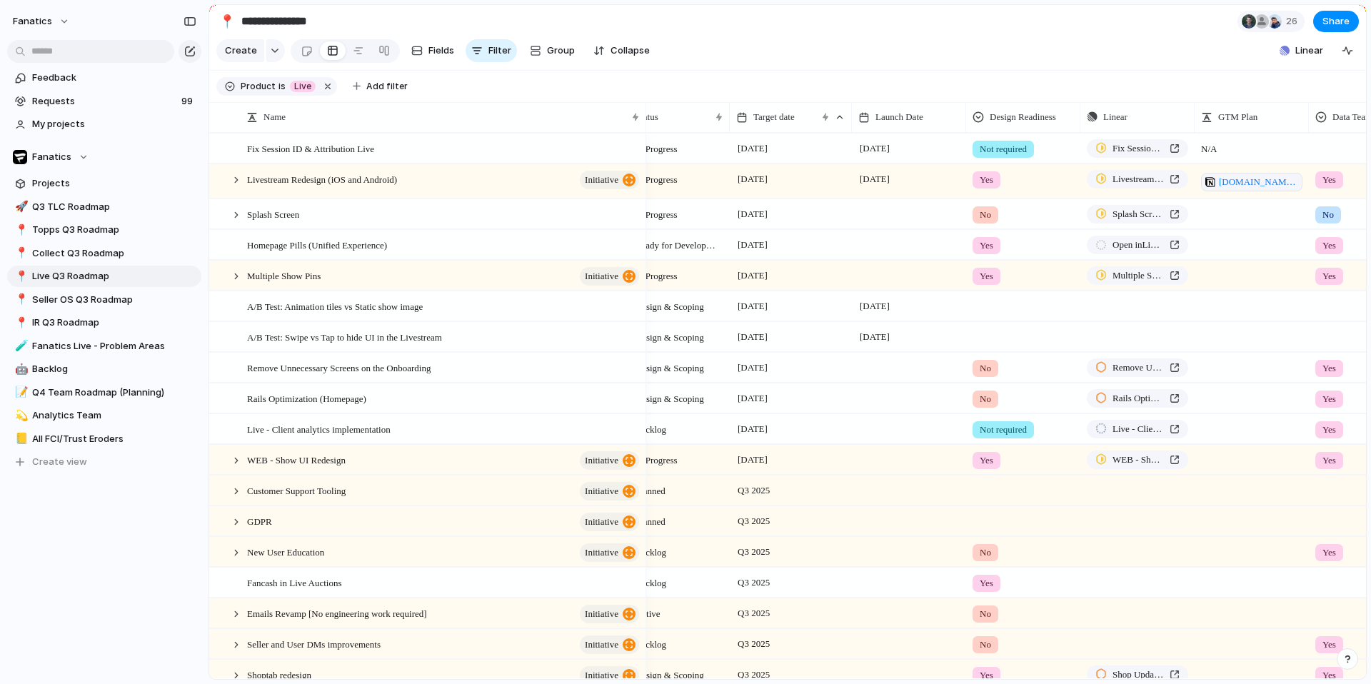
scroll to position [0, 35]
click at [994, 306] on div at bounding box center [1022, 304] width 113 height 24
click at [995, 389] on div "No" at bounding box center [988, 390] width 26 height 17
click at [995, 336] on div at bounding box center [1022, 335] width 113 height 24
click at [997, 415] on div "No" at bounding box center [988, 421] width 26 height 17
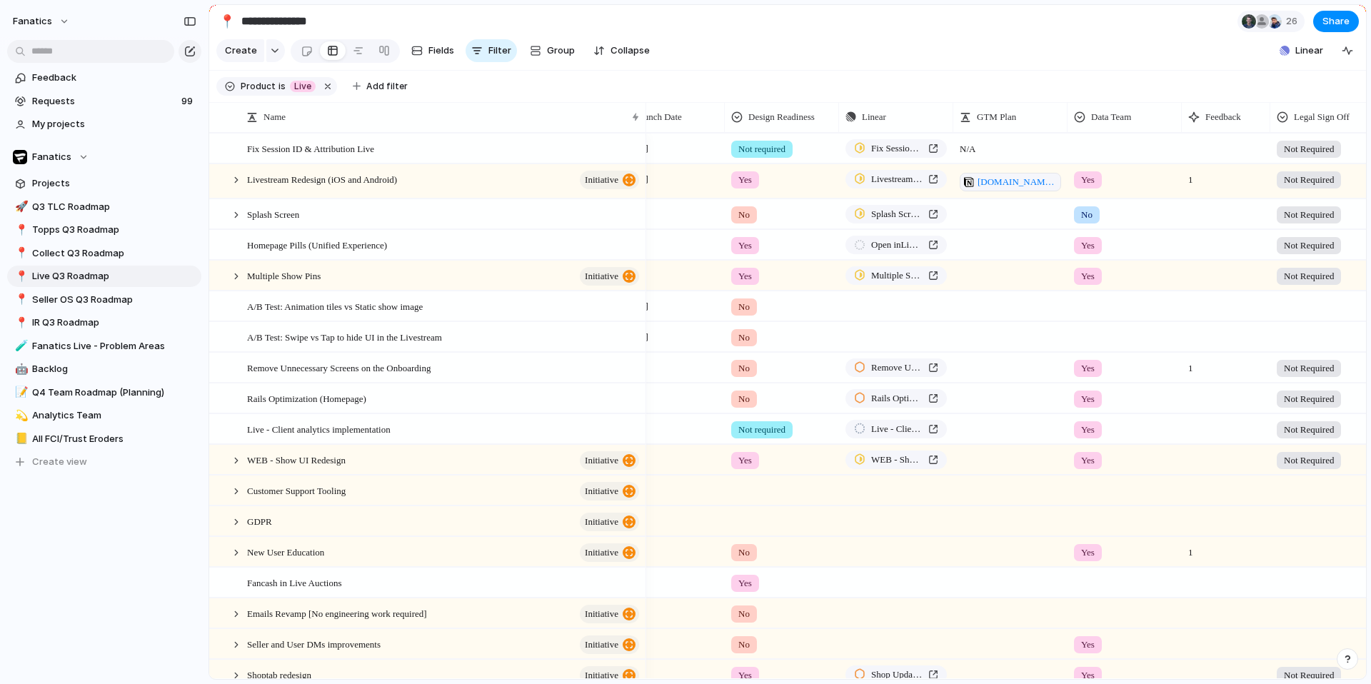
click at [1080, 308] on div at bounding box center [1124, 304] width 113 height 24
click at [1095, 371] on span "Yes" at bounding box center [1092, 366] width 16 height 14
click at [1095, 342] on div at bounding box center [1124, 335] width 113 height 24
click at [1099, 390] on span "Yes" at bounding box center [1092, 397] width 16 height 14
click at [418, 316] on div "A/B Test: Animation tiles vs Static show image" at bounding box center [444, 306] width 394 height 29
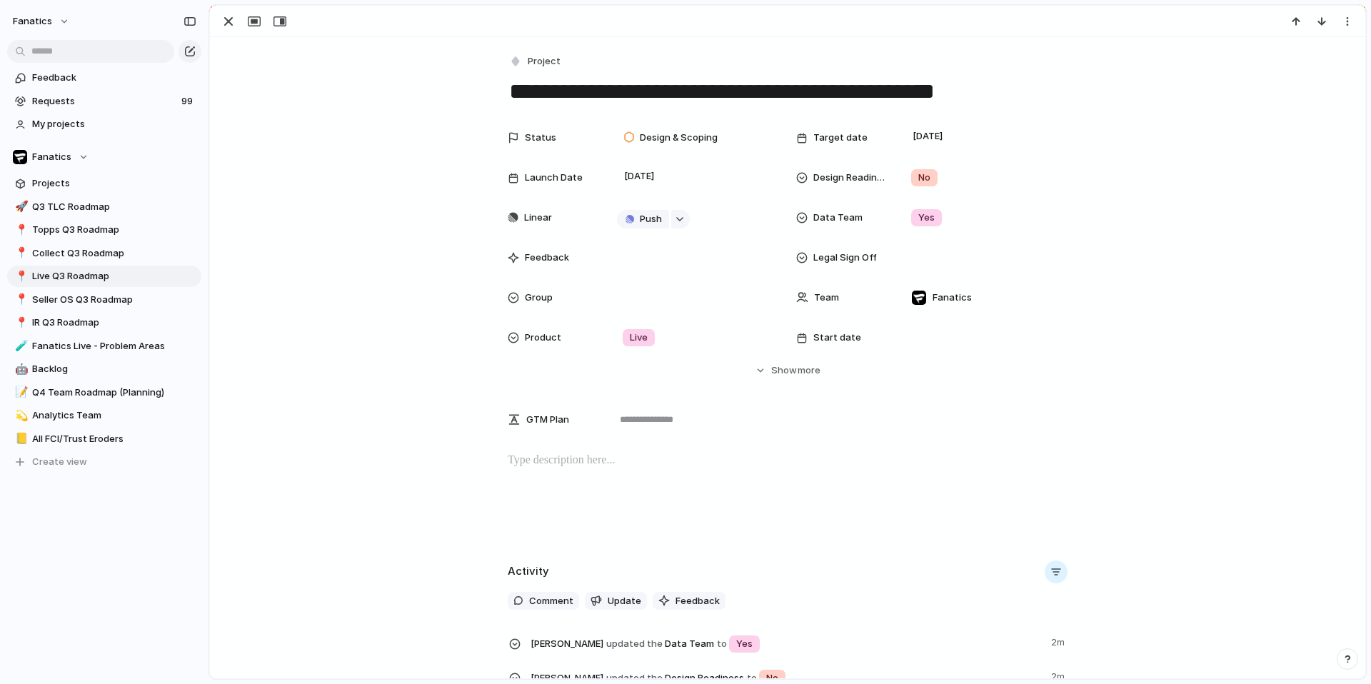
click at [606, 480] on div at bounding box center [787, 497] width 1121 height 91
click at [224, 24] on div "button" at bounding box center [228, 21] width 17 height 17
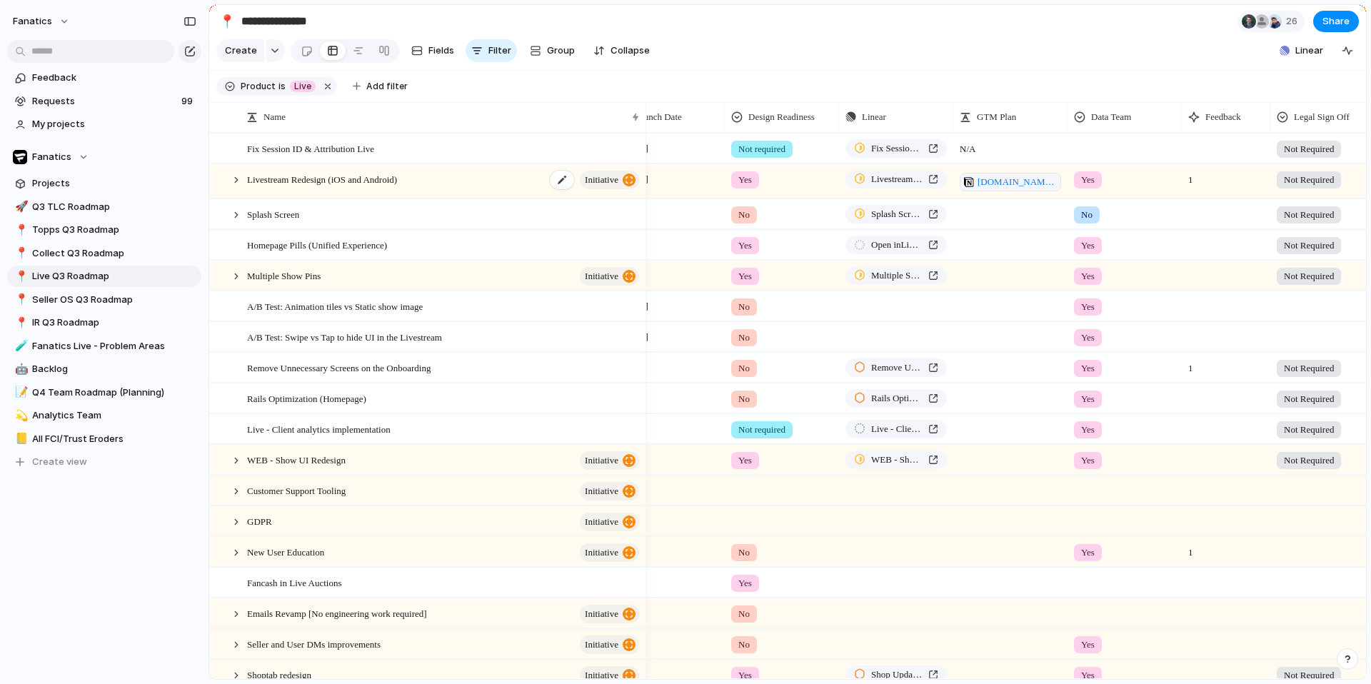
click at [356, 181] on span "Livestream Redesign (iOS and Android)" at bounding box center [322, 179] width 150 height 16
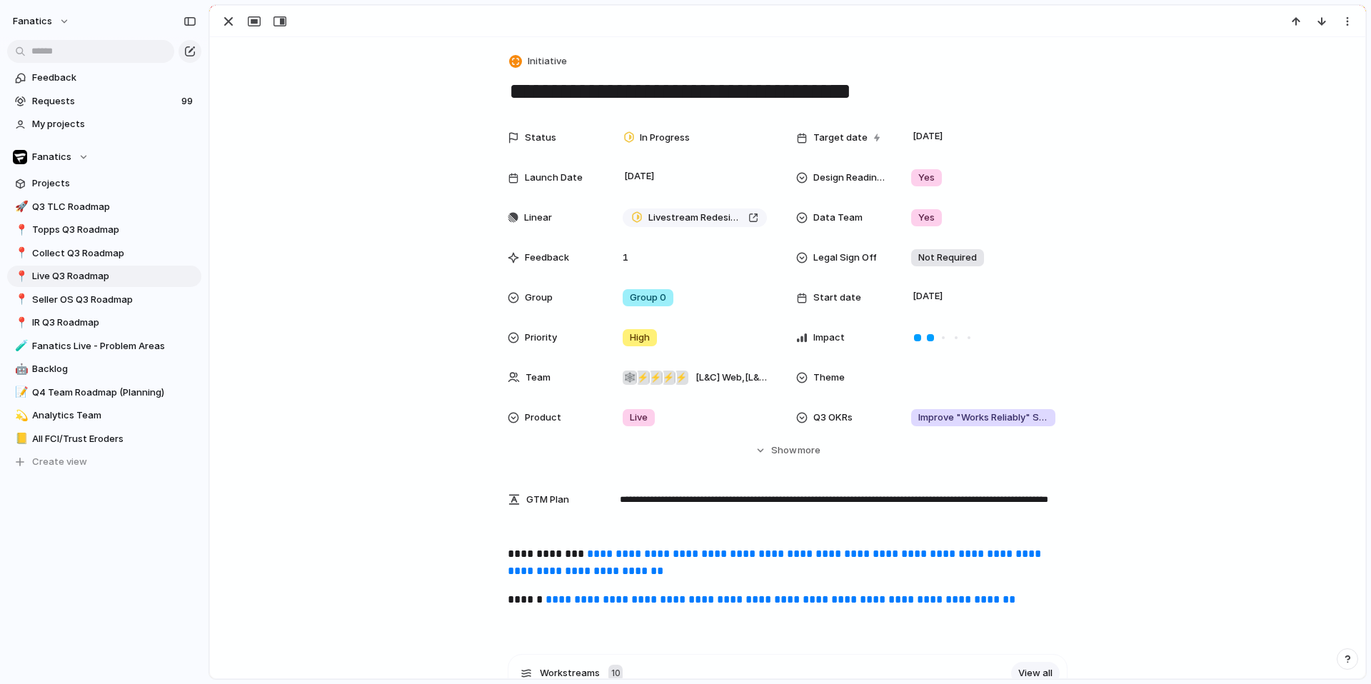
scroll to position [95, 0]
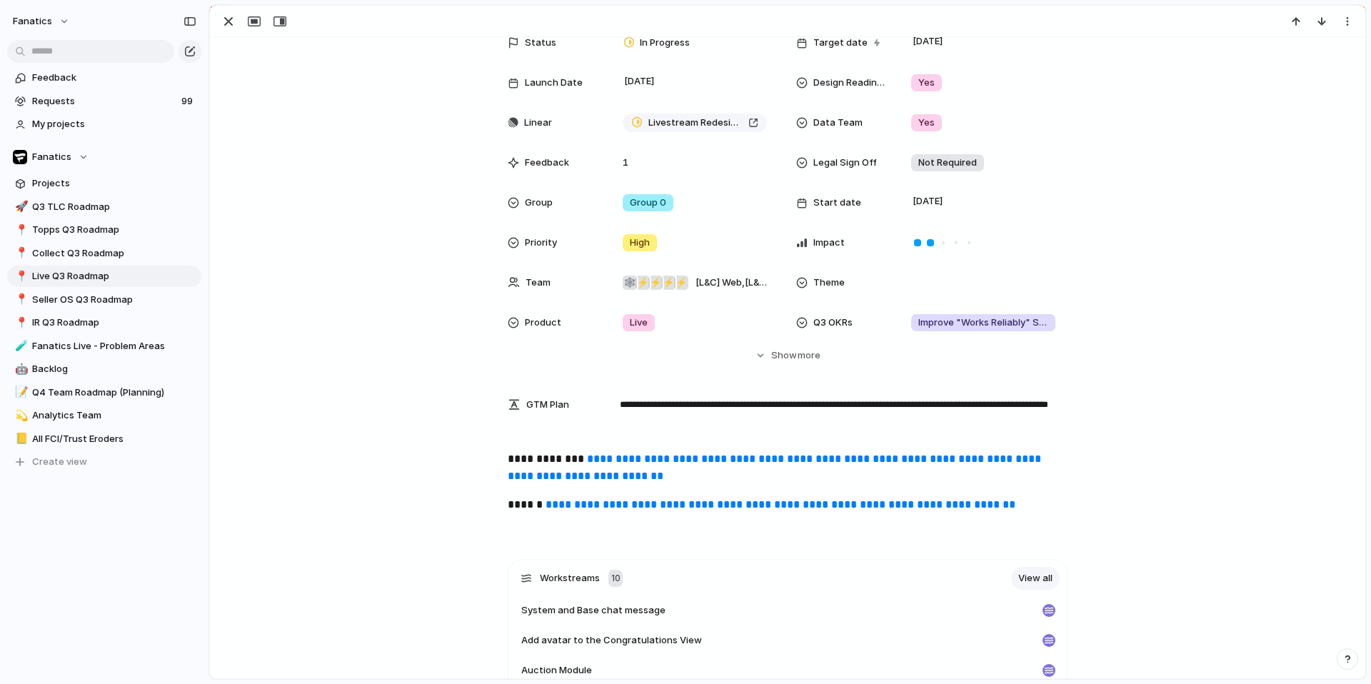
click at [861, 476] on p "**********" at bounding box center [788, 468] width 560 height 34
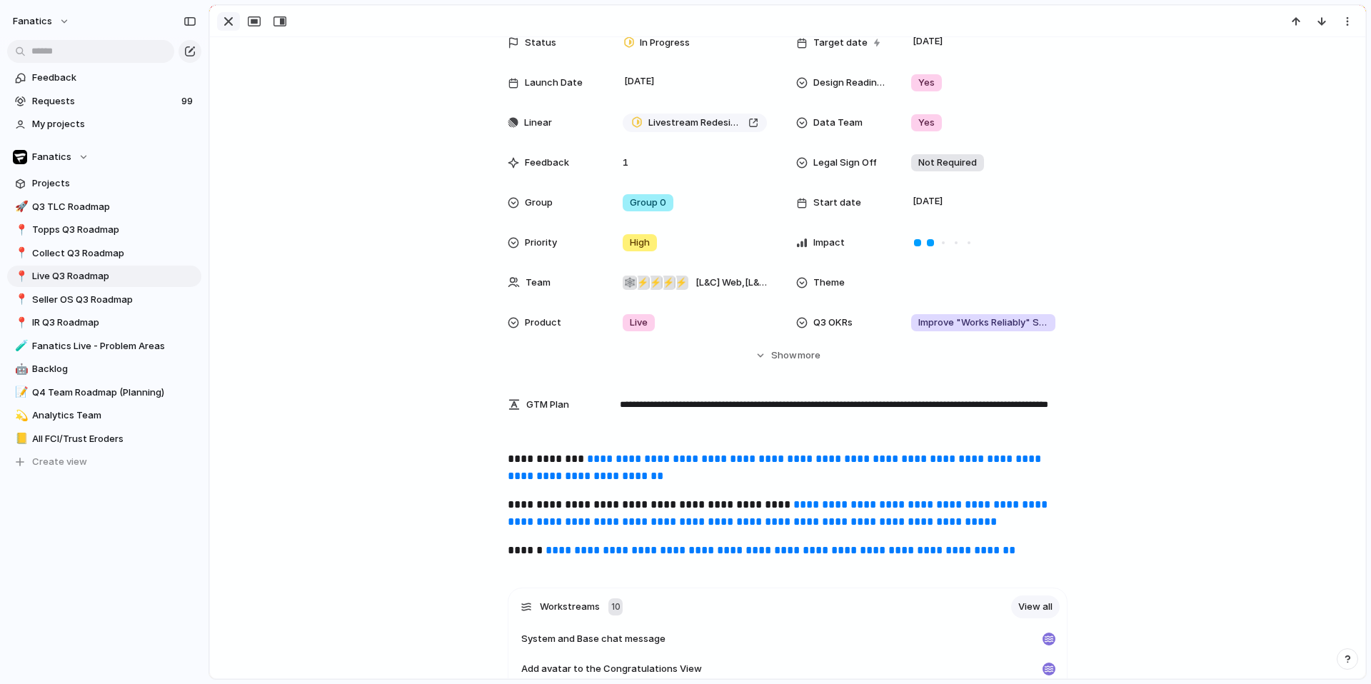
click at [231, 21] on div "button" at bounding box center [228, 21] width 17 height 17
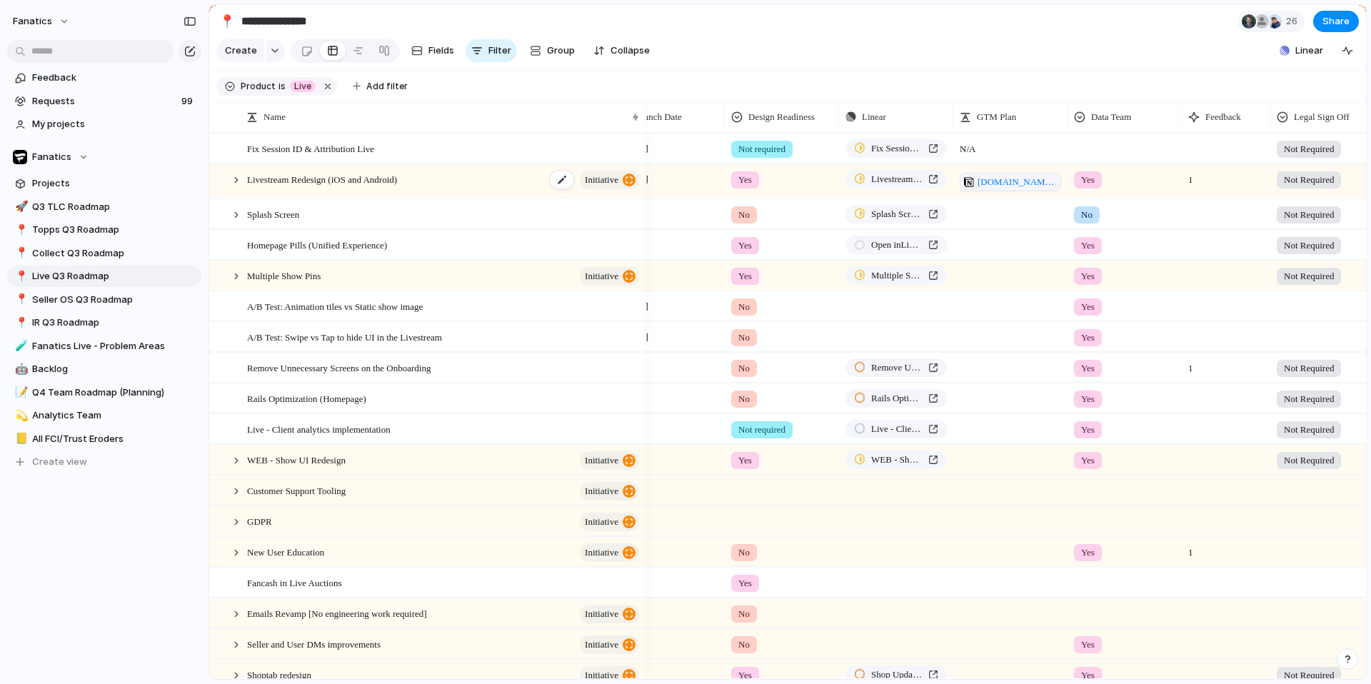
click at [356, 187] on div "Livestream Redesign (iOS and Android) initiative" at bounding box center [444, 182] width 394 height 34
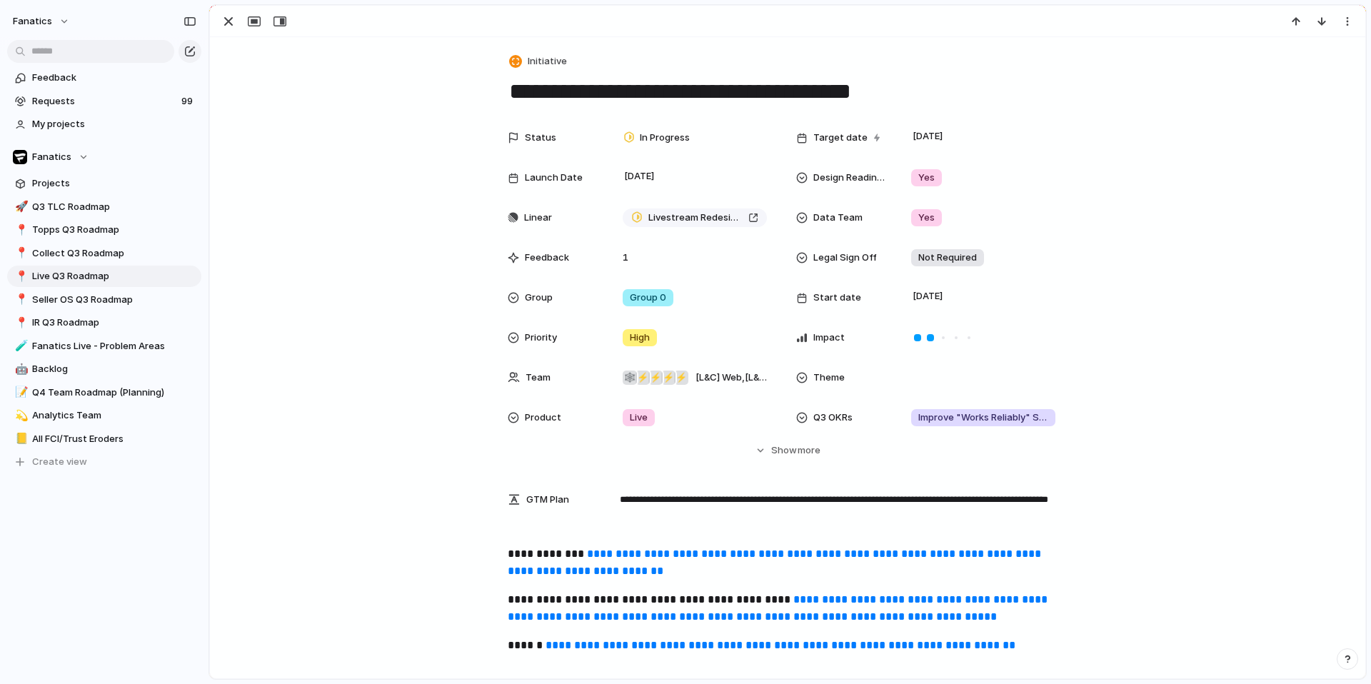
click at [857, 602] on link "**********" at bounding box center [779, 608] width 543 height 28
click at [798, 437] on div "Status In Progress Target date [DATE] Launch Date [DATE] Design Readiness Yes L…" at bounding box center [787, 291] width 1121 height 334
click at [790, 451] on span "Show" at bounding box center [784, 450] width 26 height 14
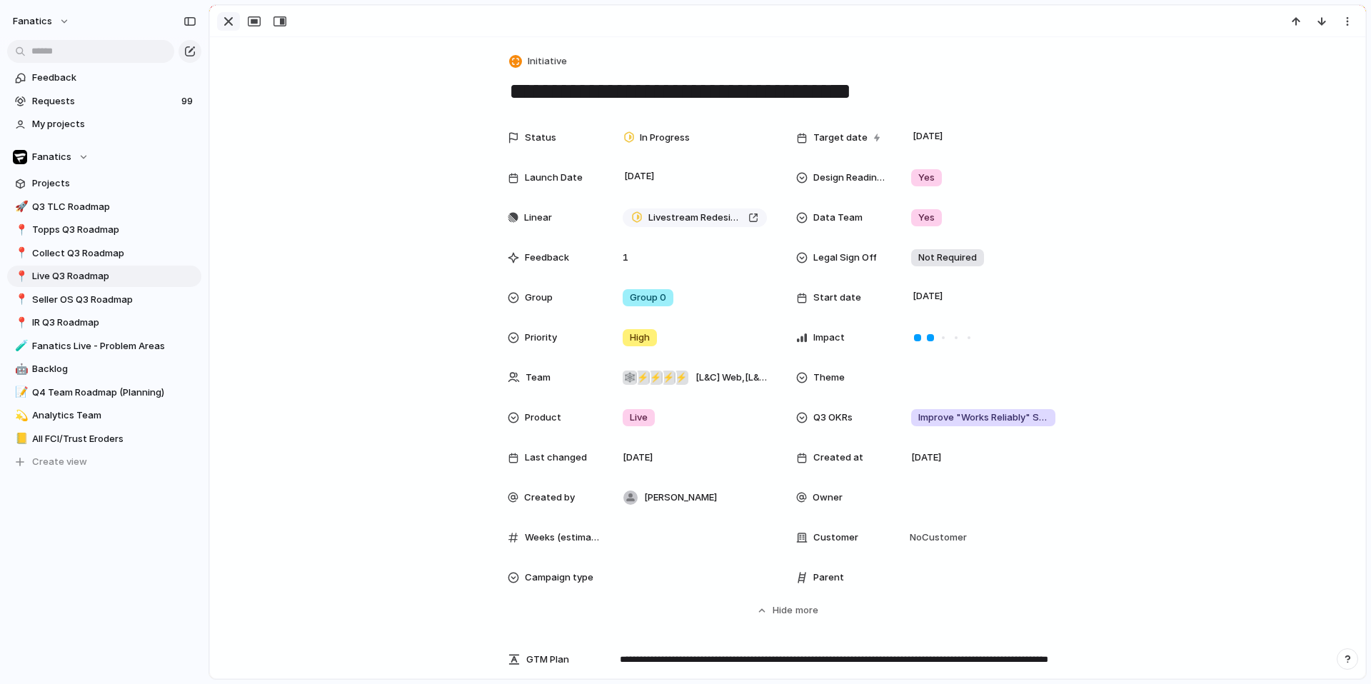
click at [233, 17] on div "button" at bounding box center [228, 21] width 17 height 17
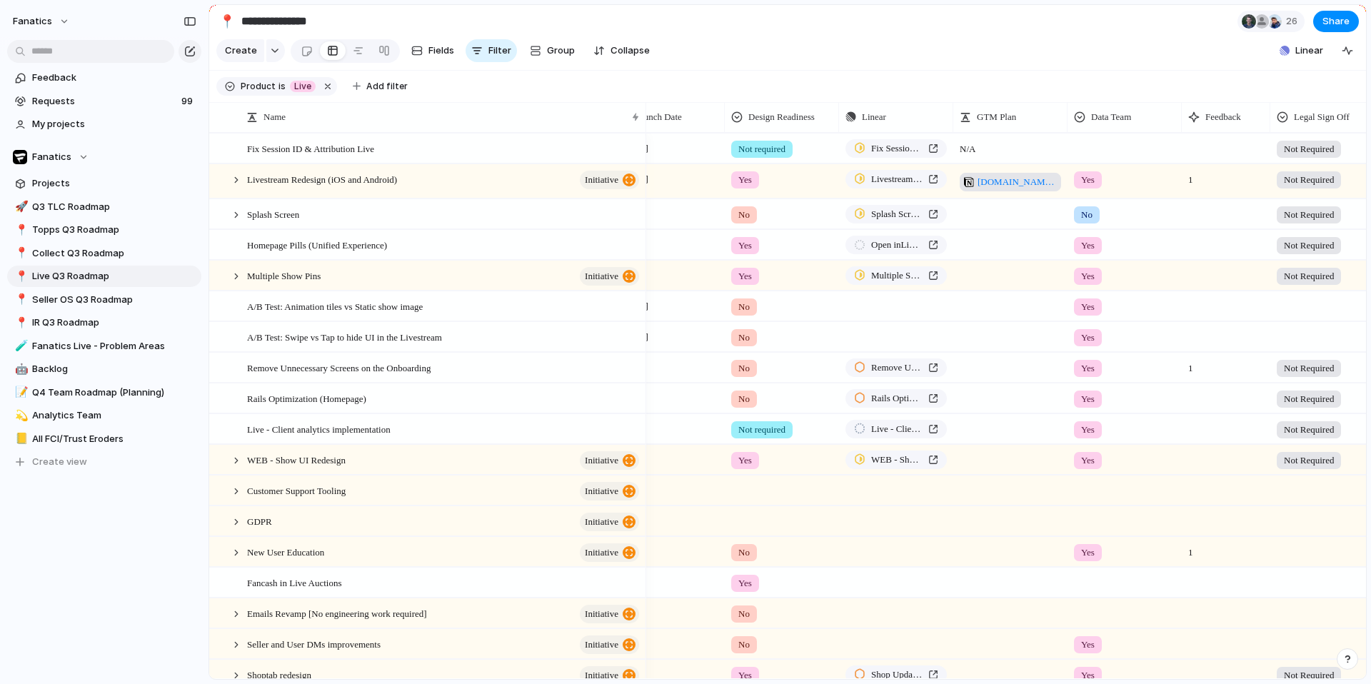
click at [1029, 178] on span "[DOMAIN_NAME][URL]" at bounding box center [1016, 182] width 79 height 14
click at [386, 333] on span "A/B Test: Swipe vs Tap to hide UI in the Livestream" at bounding box center [344, 336] width 195 height 16
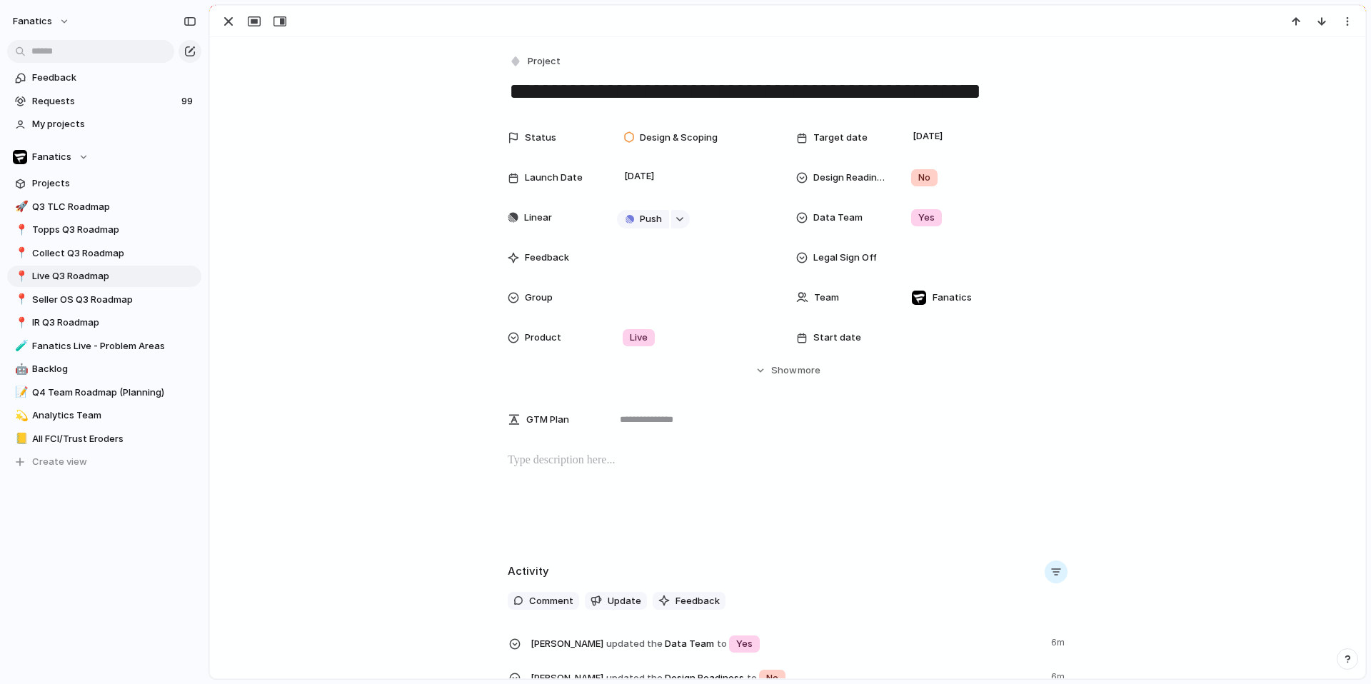
click at [503, 91] on div "**********" at bounding box center [787, 420] width 1155 height 767
drag, startPoint x: 513, startPoint y: 86, endPoint x: 1032, endPoint y: 97, distance: 519.2
click at [1032, 97] on textarea "**********" at bounding box center [788, 91] width 560 height 30
click at [562, 463] on p at bounding box center [788, 460] width 560 height 17
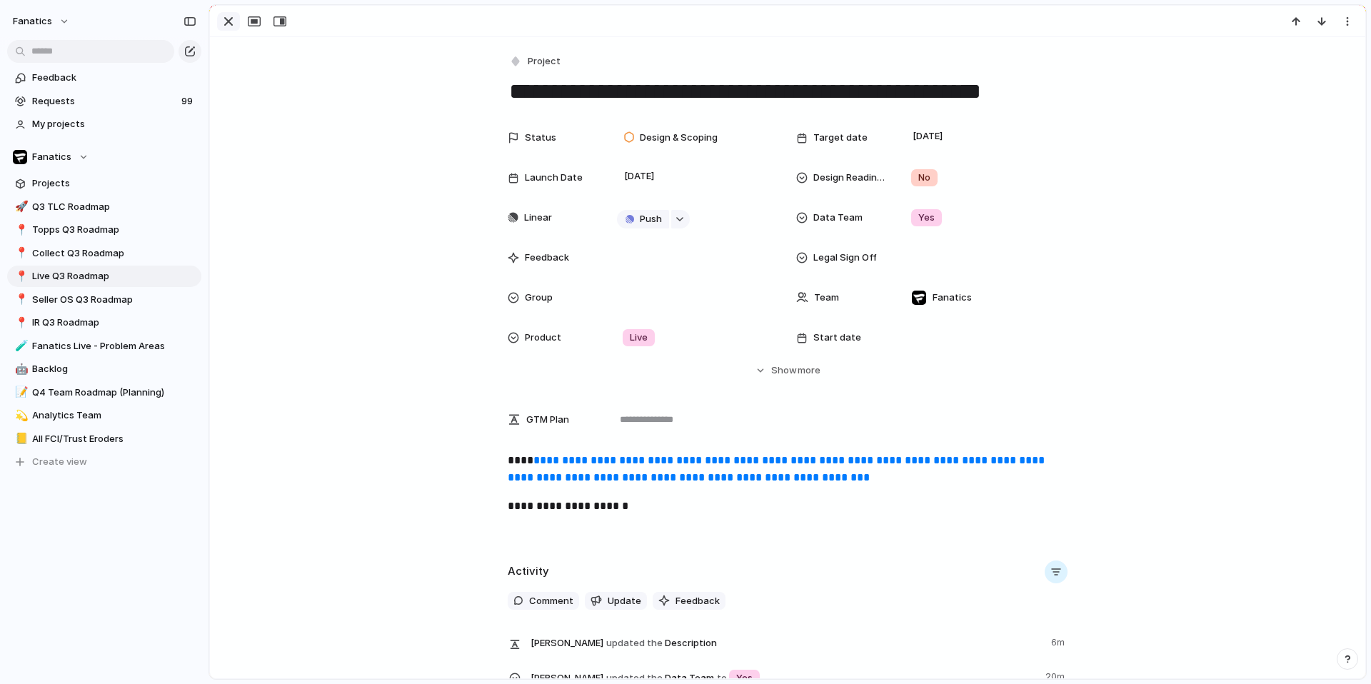
click at [229, 26] on div "button" at bounding box center [228, 21] width 17 height 17
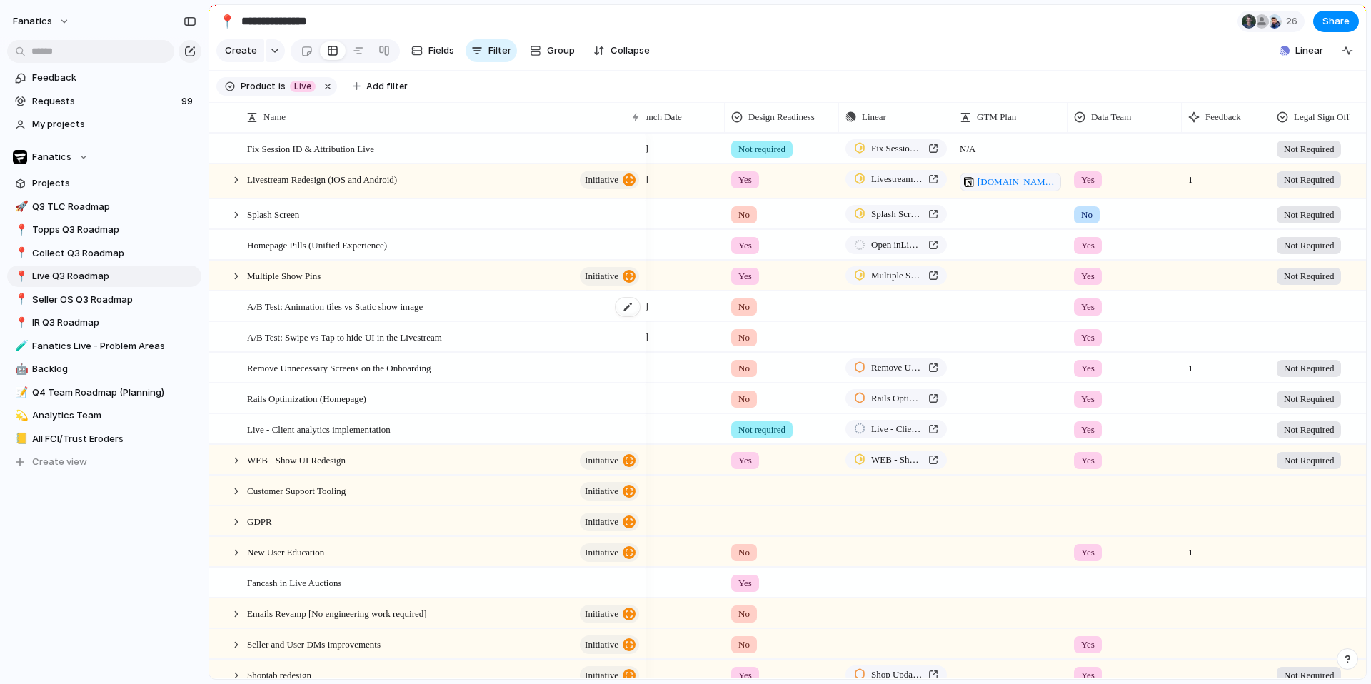
click at [415, 311] on span "A/B Test: Animation tiles vs Static show image" at bounding box center [335, 306] width 176 height 16
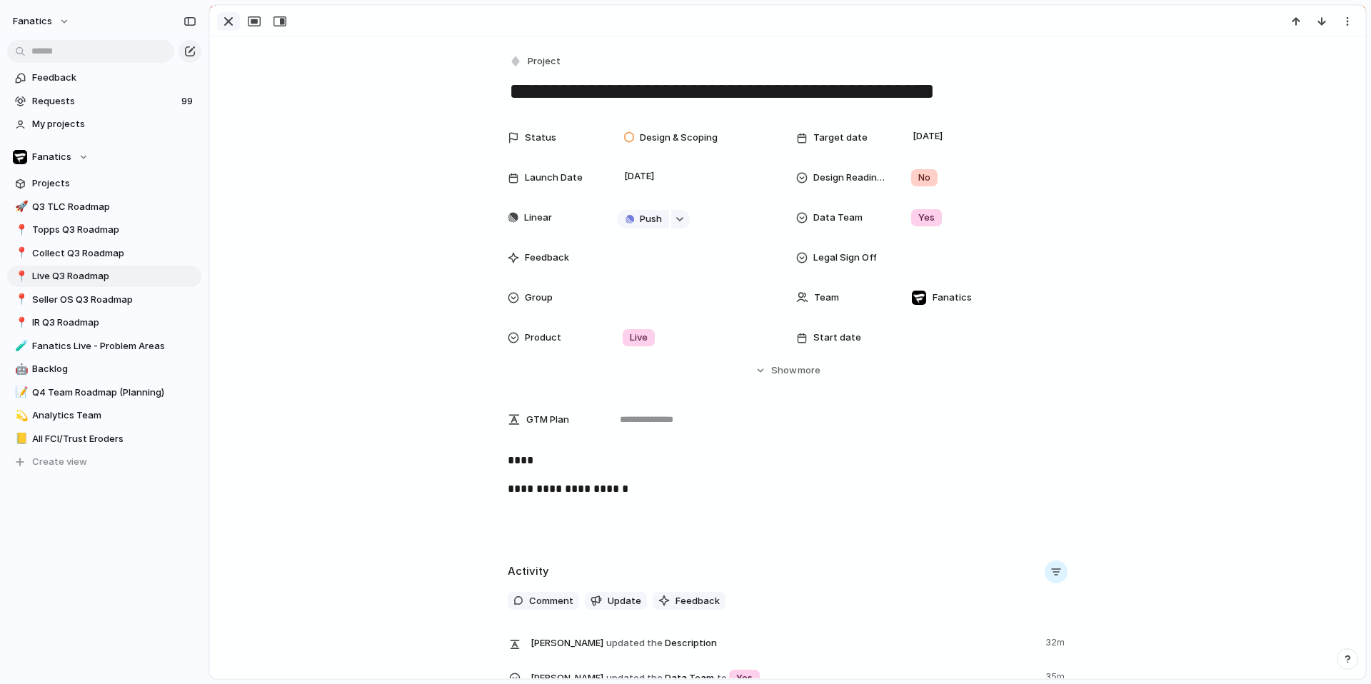
click at [228, 20] on div "button" at bounding box center [228, 21] width 17 height 17
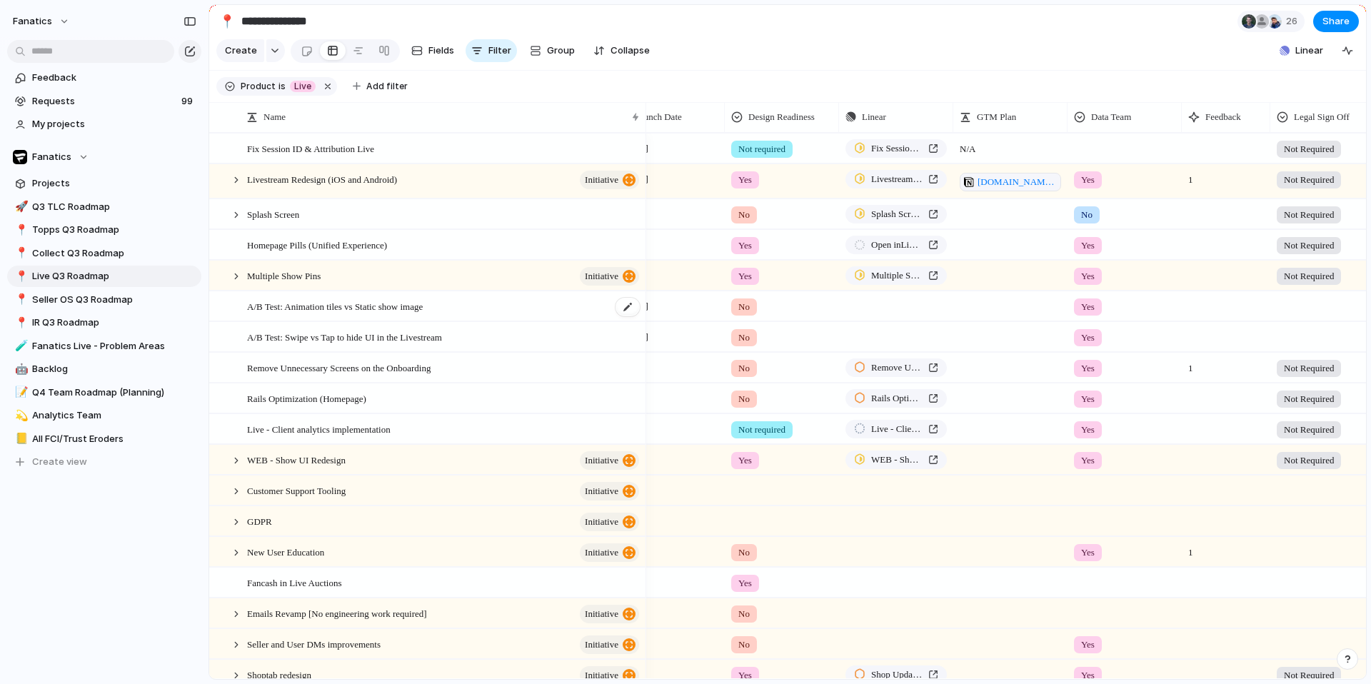
click at [379, 311] on span "A/B Test: Animation tiles vs Static show image" at bounding box center [335, 306] width 176 height 16
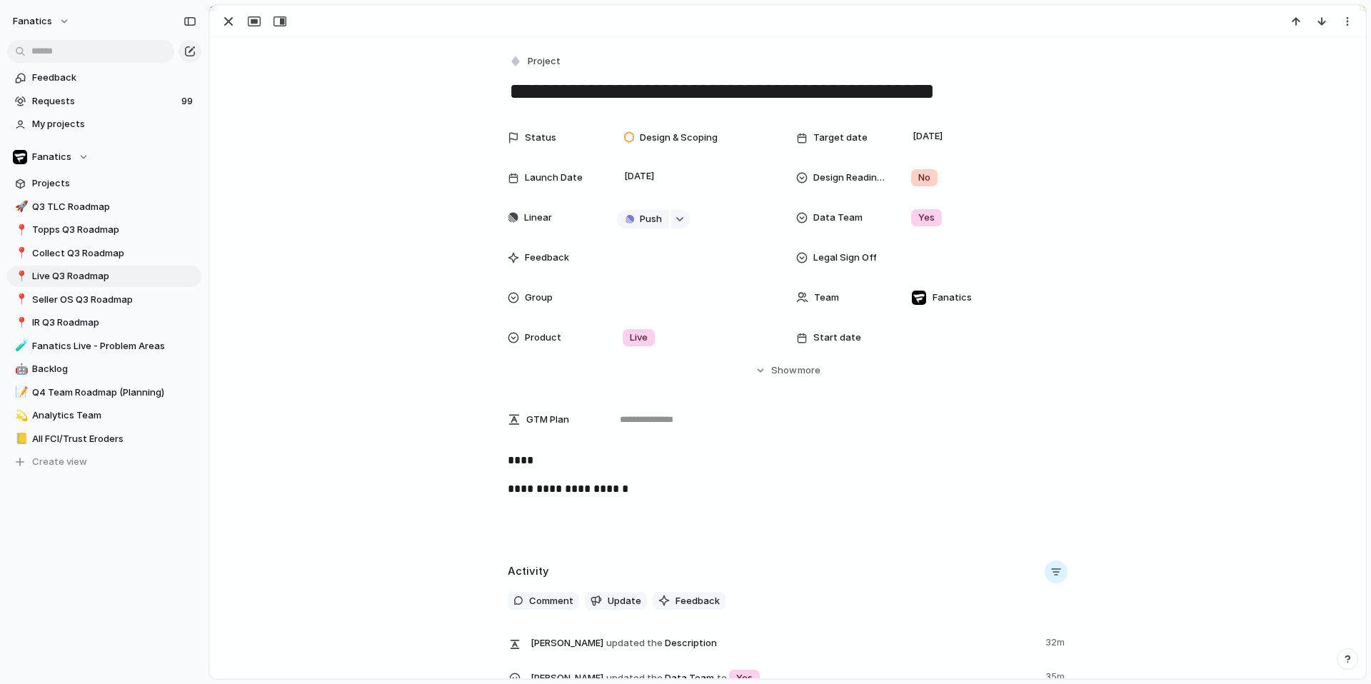
click at [582, 462] on p "****" at bounding box center [788, 460] width 560 height 17
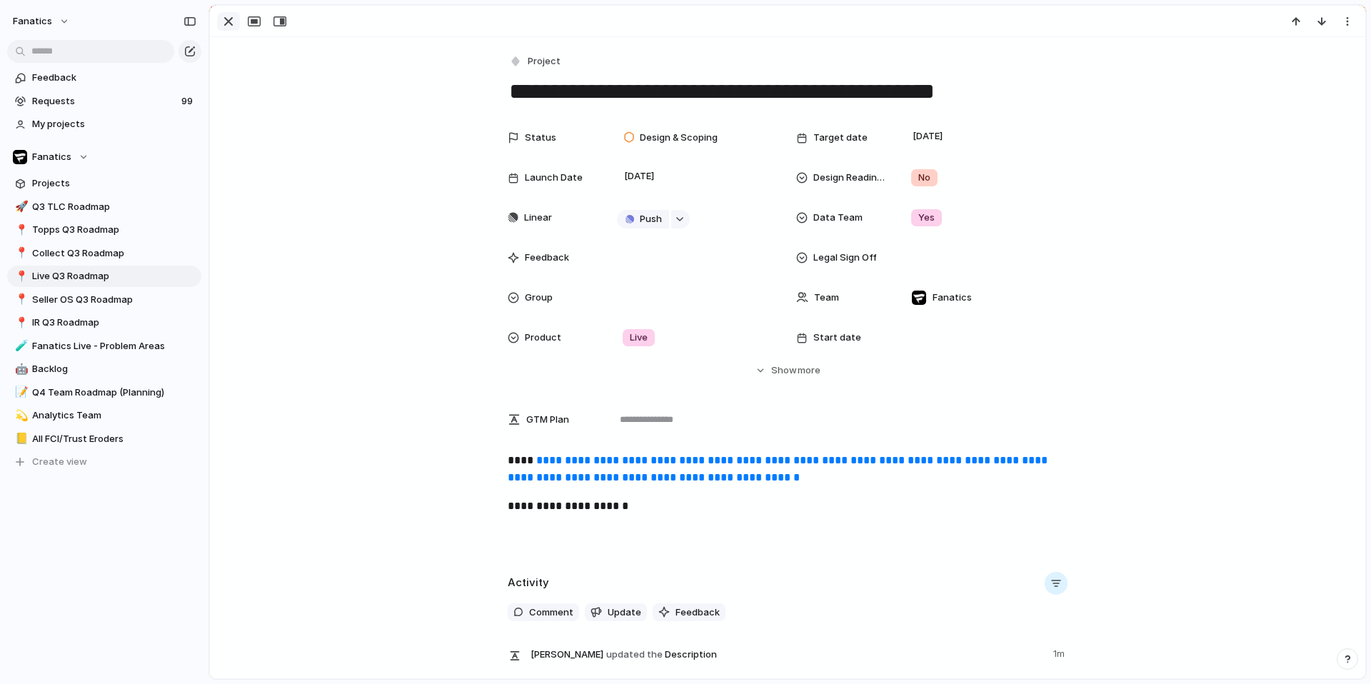
click at [230, 19] on div "button" at bounding box center [228, 21] width 17 height 17
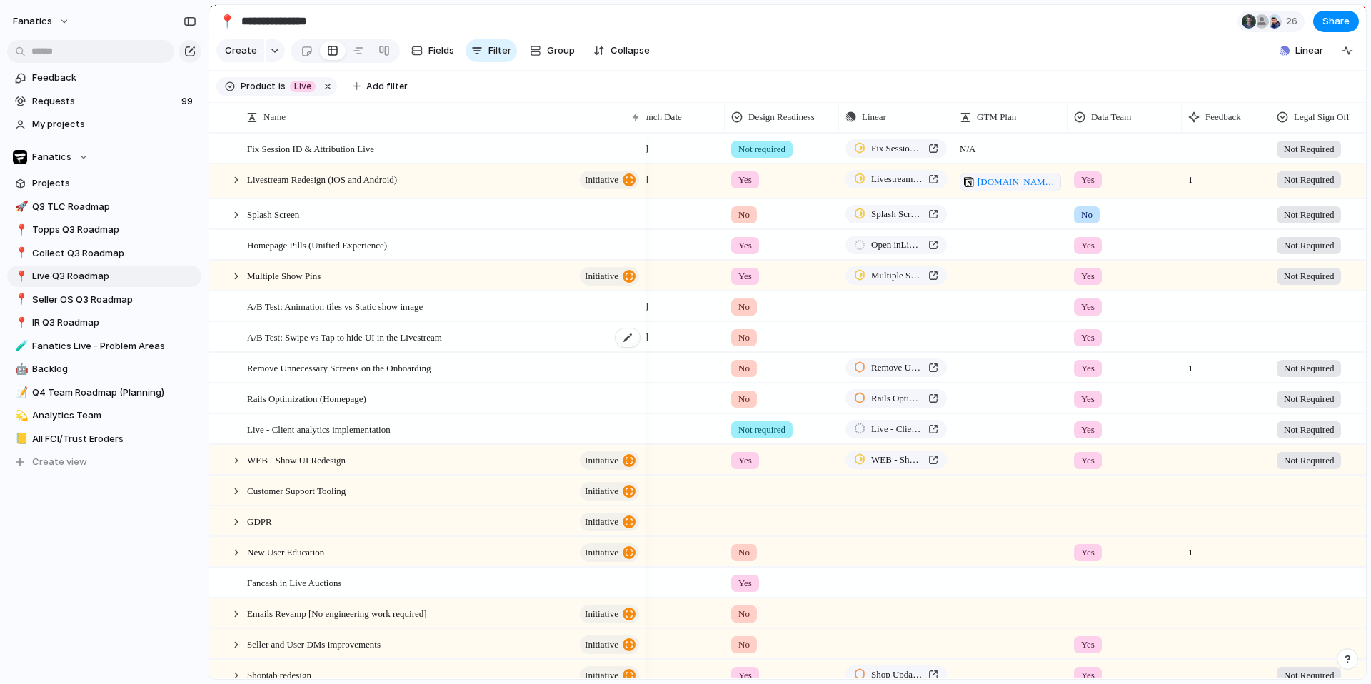
click at [359, 337] on span "A/B Test: Swipe vs Tap to hide UI in the Livestream" at bounding box center [344, 336] width 195 height 16
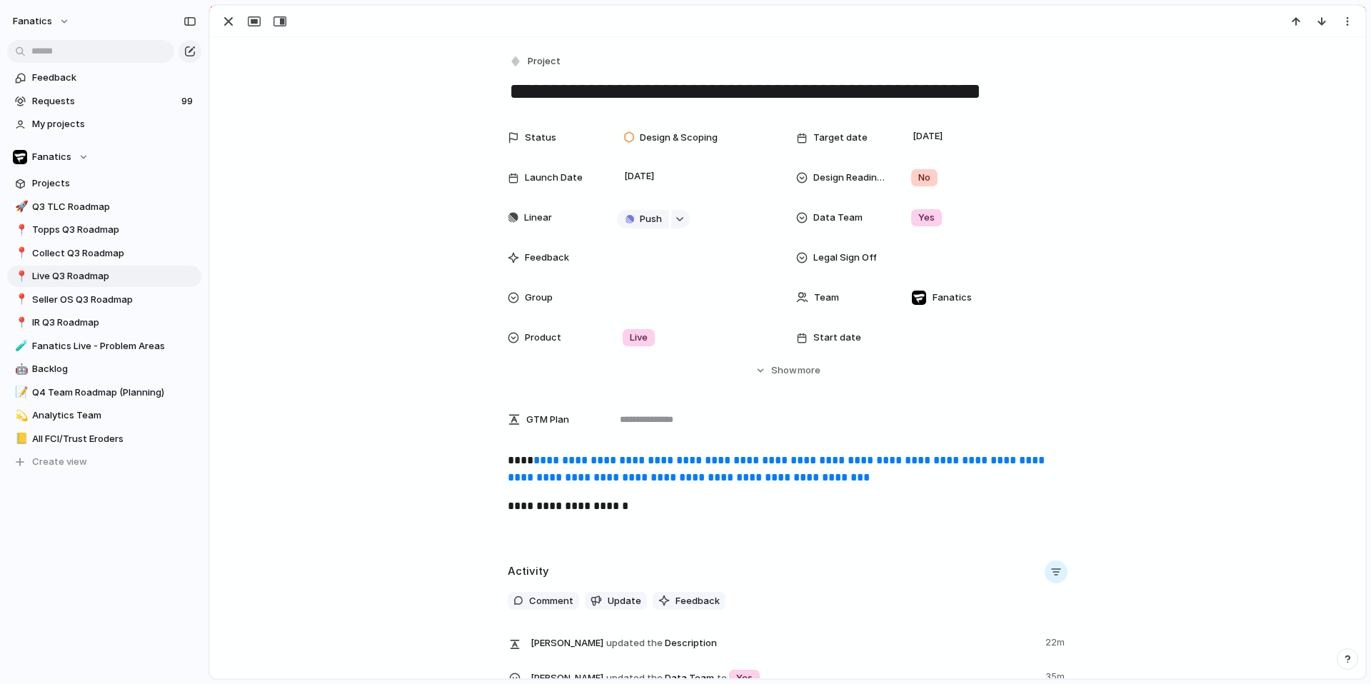
click at [626, 455] on link "**********" at bounding box center [778, 469] width 540 height 28
click at [228, 20] on div "button" at bounding box center [228, 21] width 17 height 17
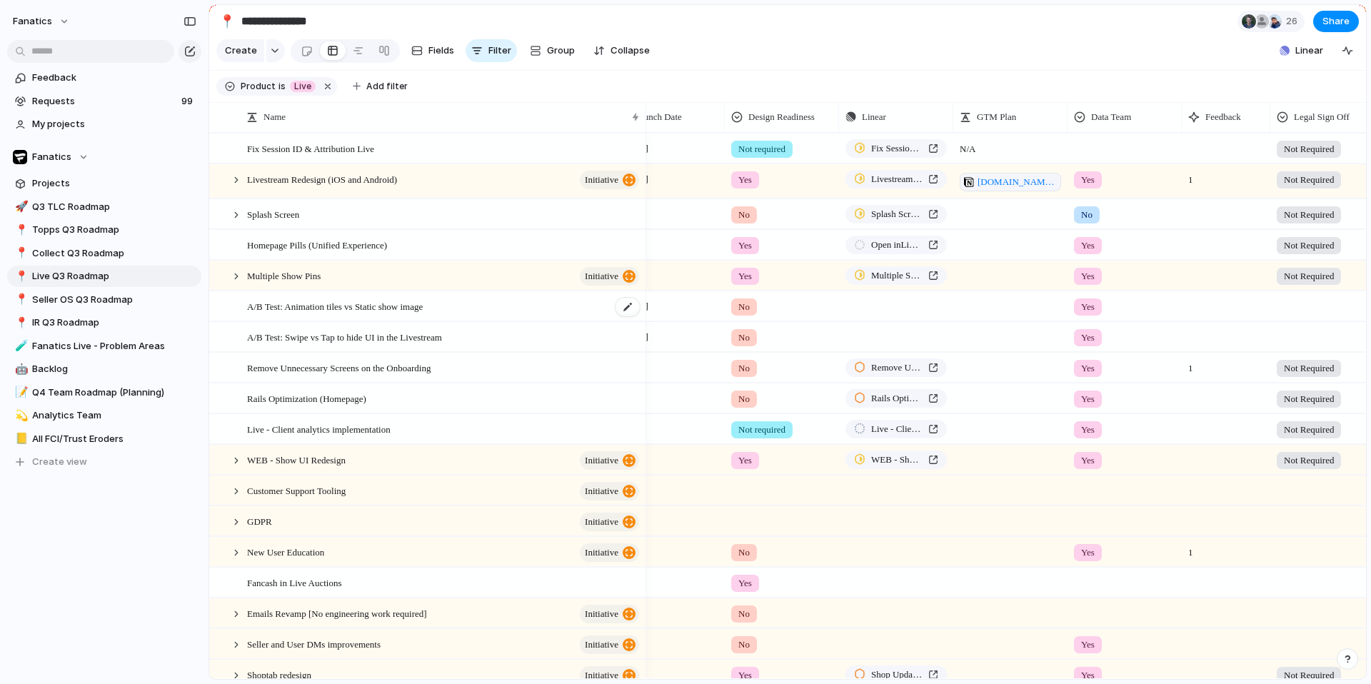
click at [544, 311] on div "A/B Test: Animation tiles vs Static show image" at bounding box center [444, 306] width 394 height 29
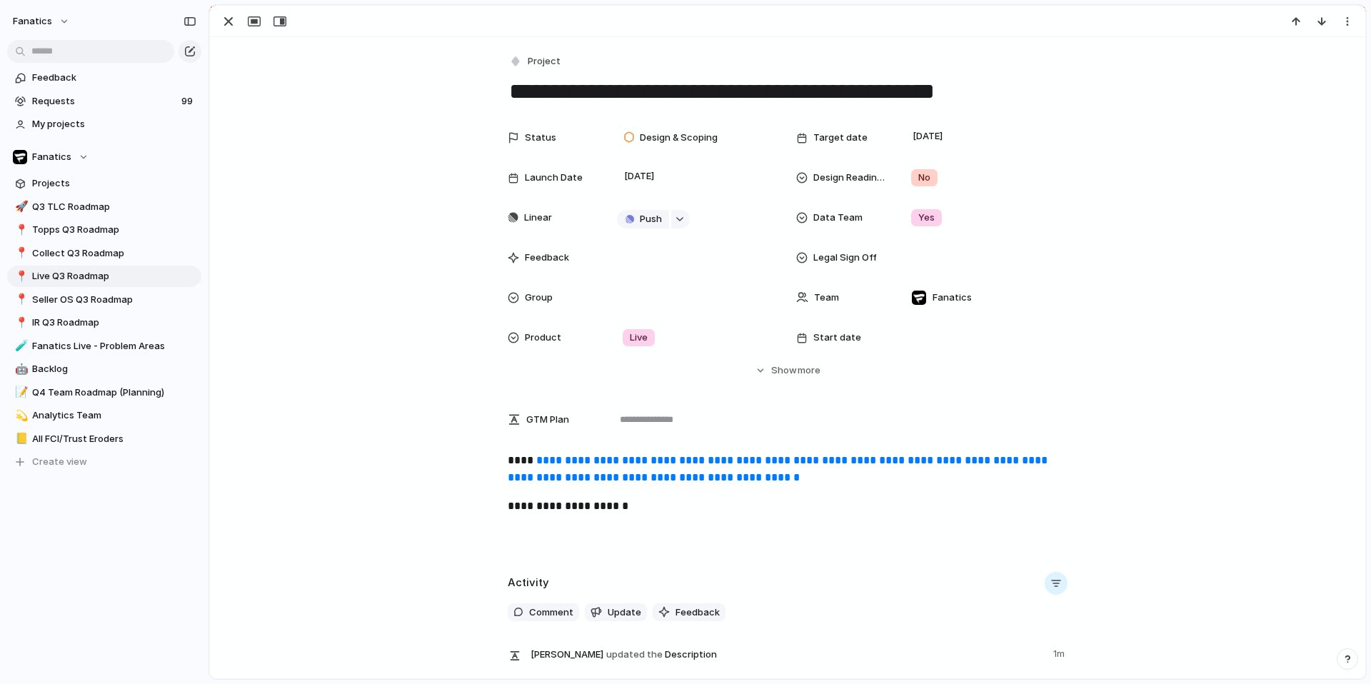
click at [544, 311] on div "Group" at bounding box center [643, 297] width 271 height 29
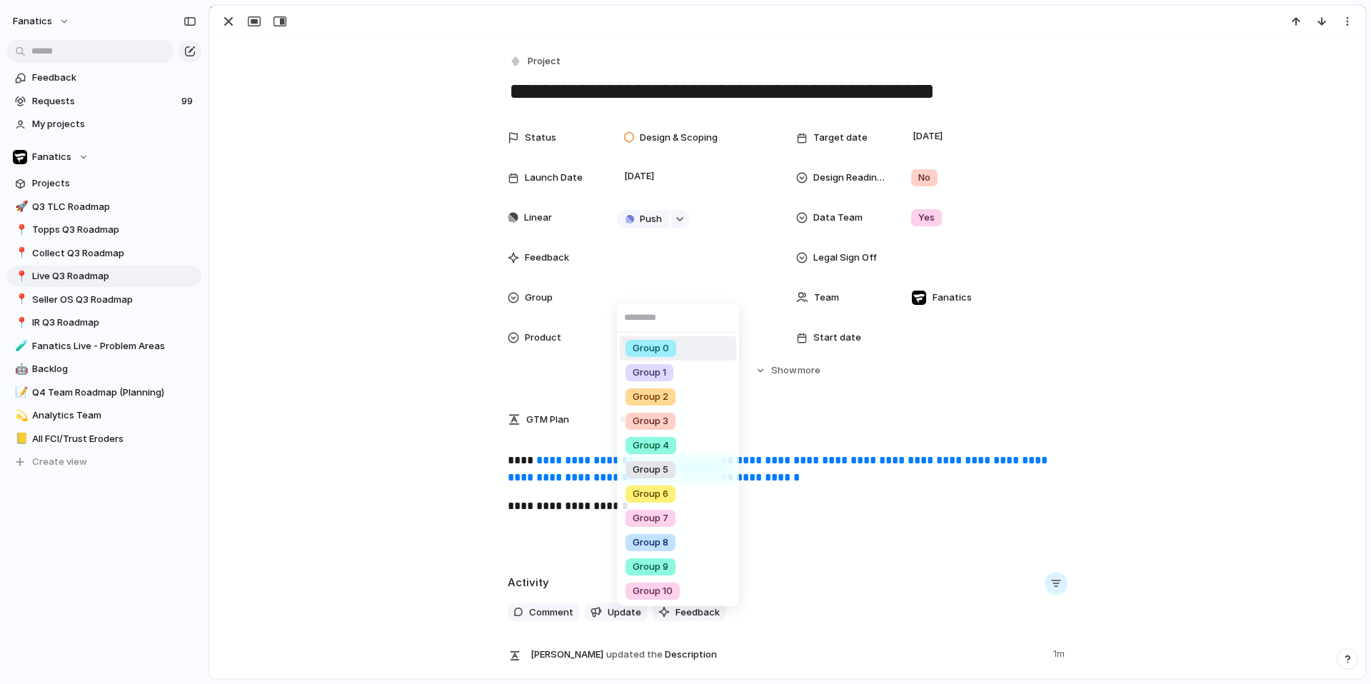
click at [365, 253] on div "Group 0 Group 1 Group 2 Group 3 Group 4 Group 5 Group 6 Group 7 Group 8 Group 9…" at bounding box center [685, 342] width 1371 height 684
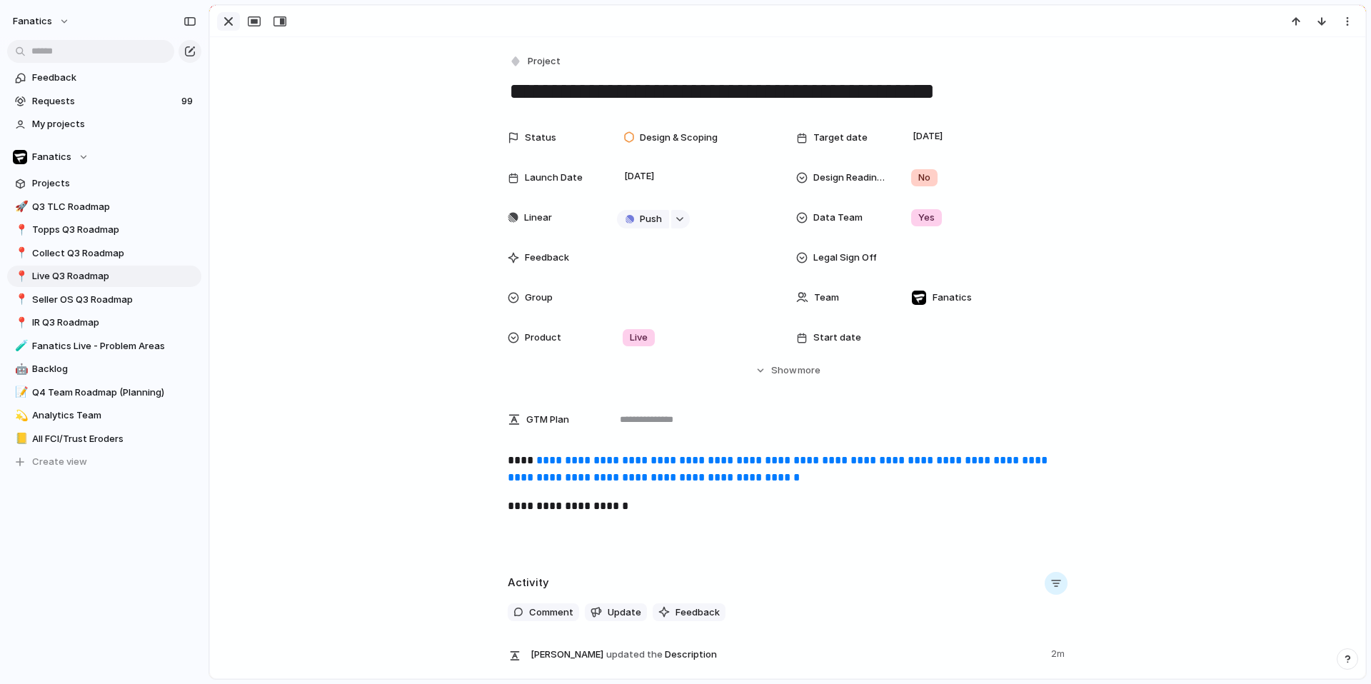
click at [238, 24] on button "button" at bounding box center [228, 21] width 23 height 19
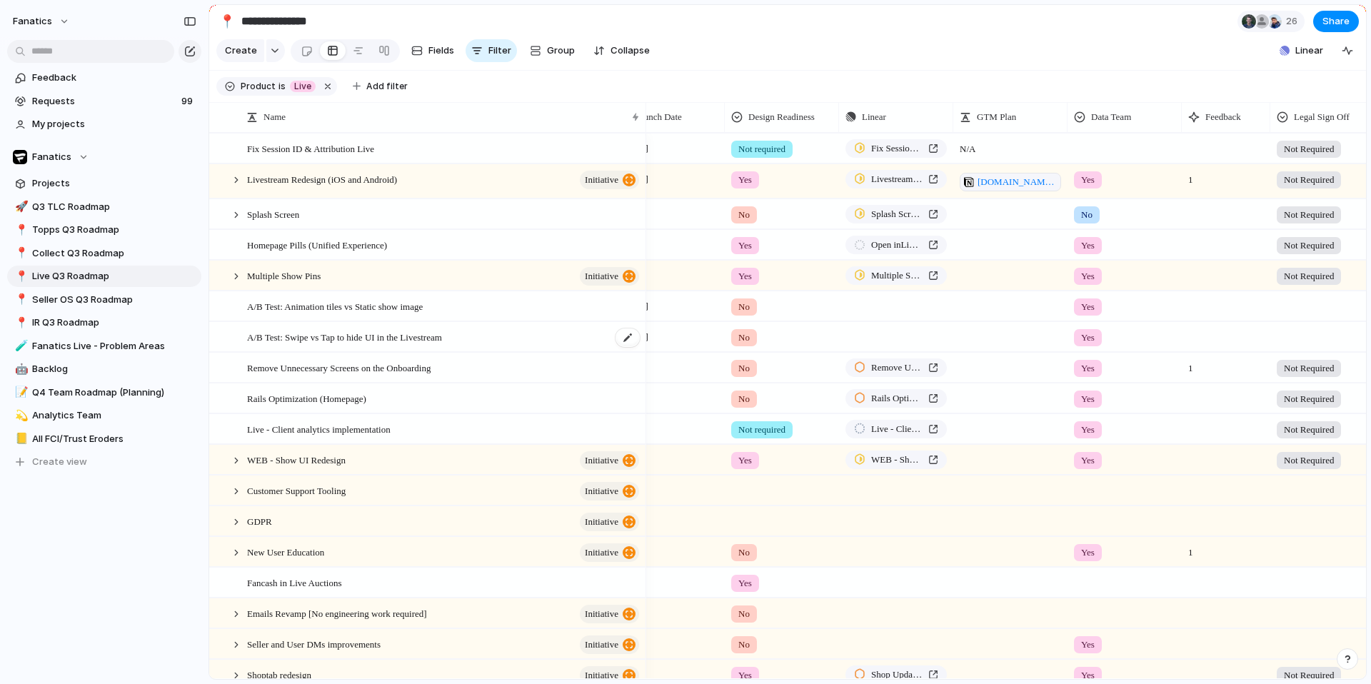
click at [403, 332] on span "A/B Test: Swipe vs Tap to hide UI in the Livestream" at bounding box center [344, 336] width 195 height 16
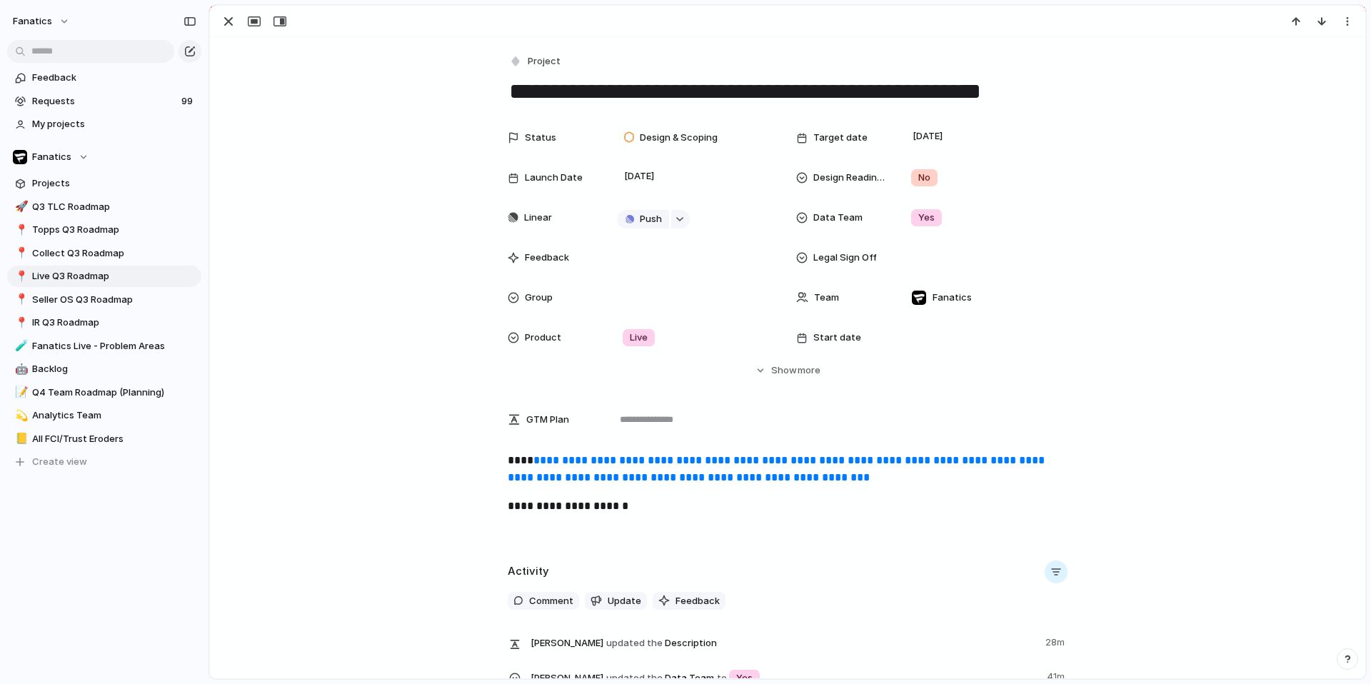
scroll to position [0, 276]
click at [224, 18] on div "button" at bounding box center [228, 21] width 17 height 17
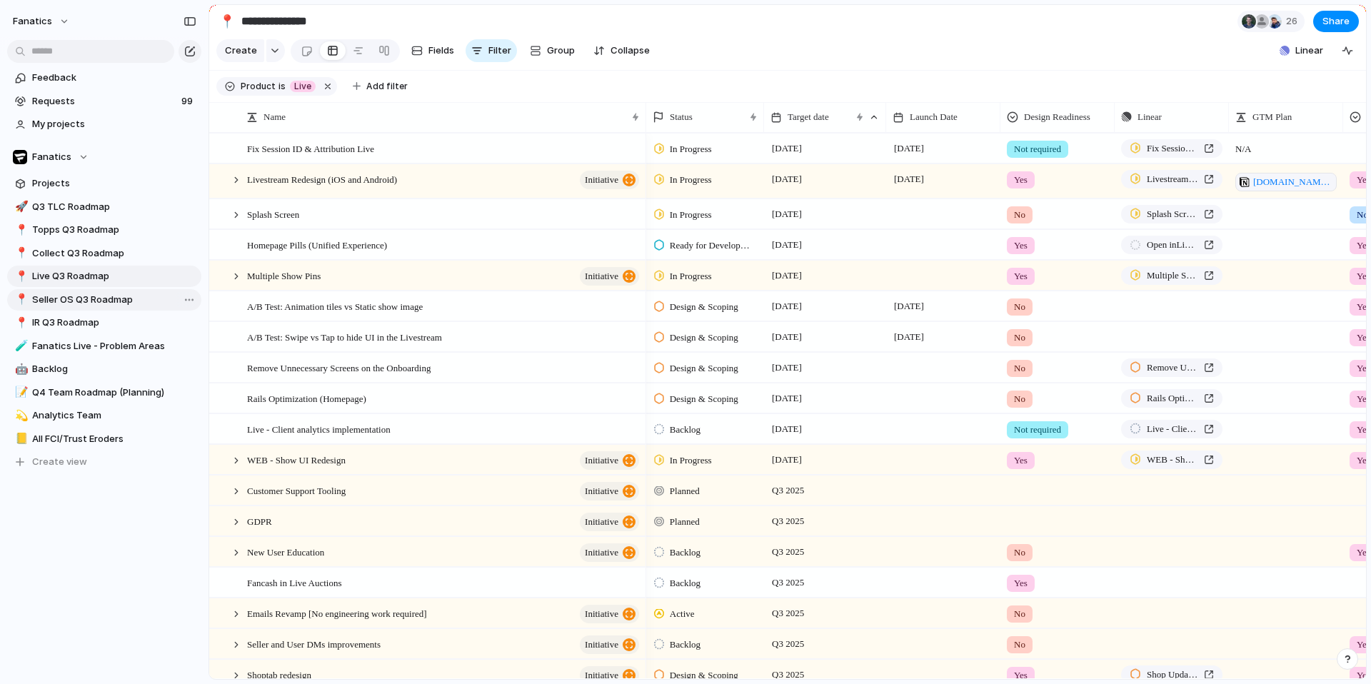
click at [76, 303] on span "Seller OS Q3 Roadmap" at bounding box center [114, 300] width 164 height 14
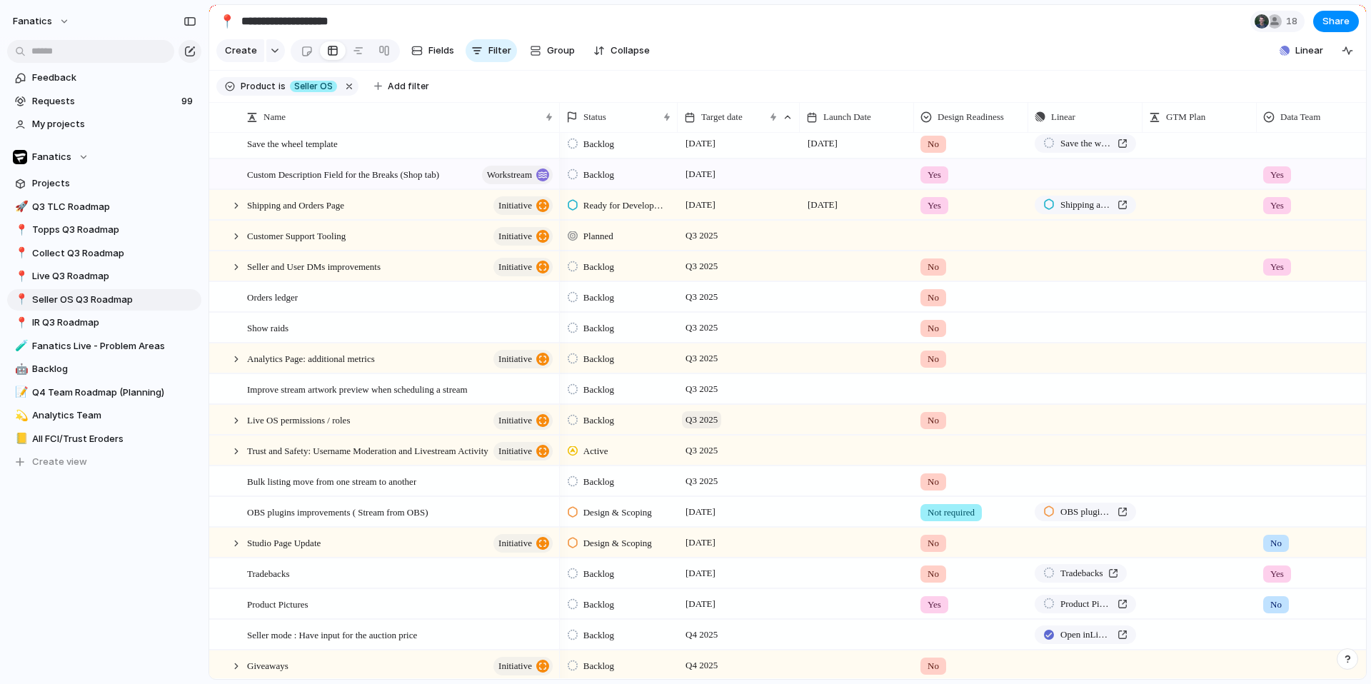
scroll to position [280, 0]
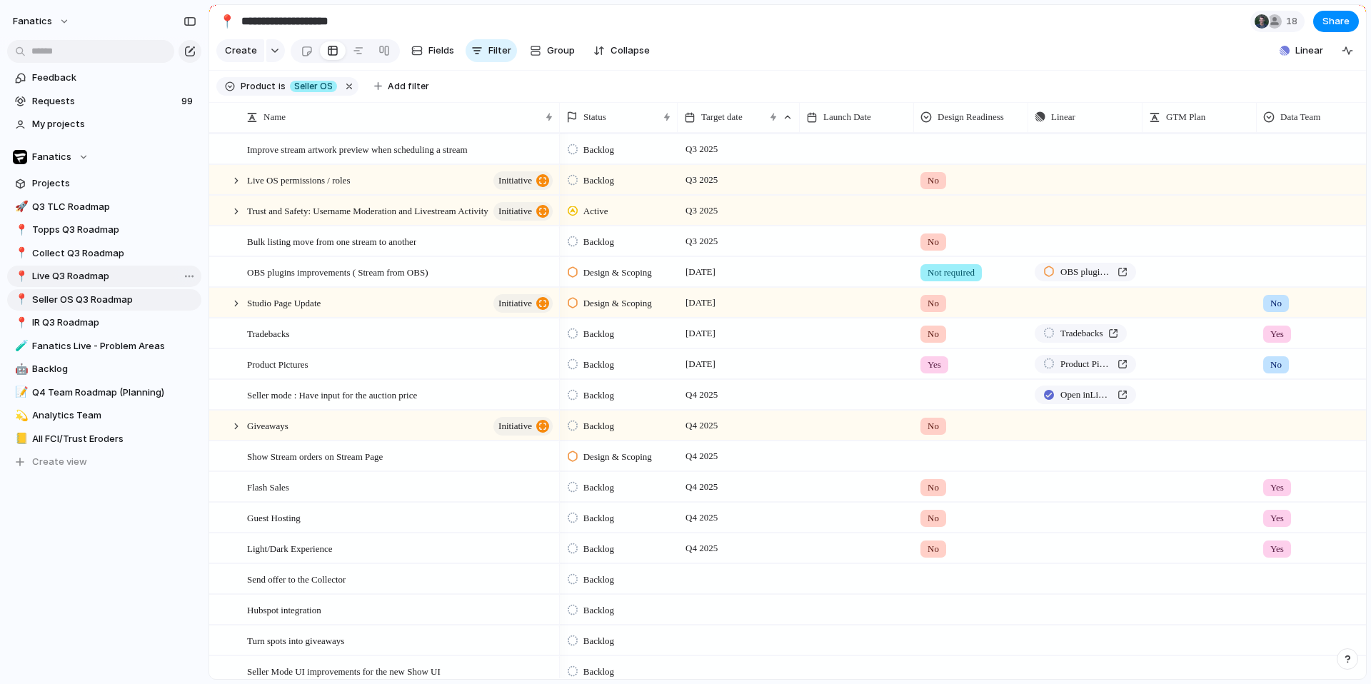
click at [86, 277] on span "Live Q3 Roadmap" at bounding box center [114, 276] width 164 height 14
type input "**********"
